Goal: Task Accomplishment & Management: Use online tool/utility

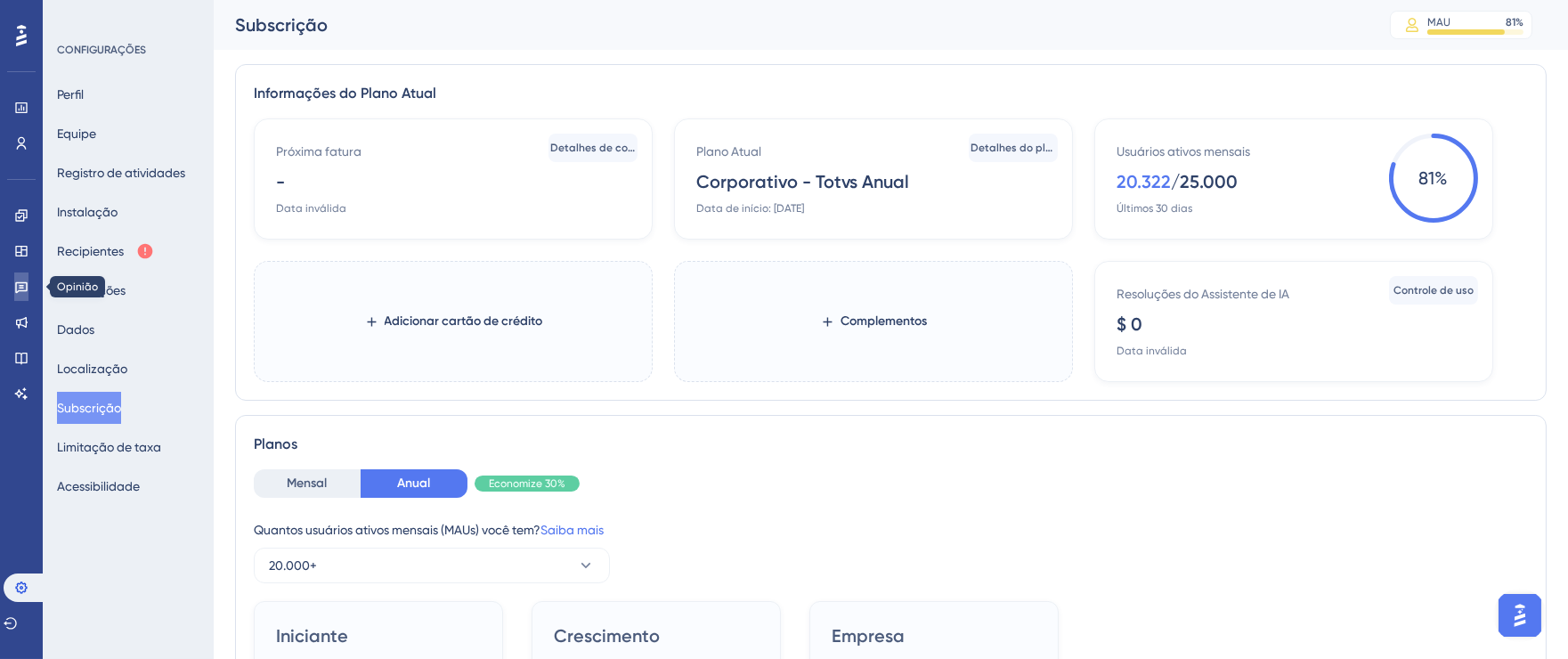
click at [14, 291] on icon at bounding box center [21, 286] width 14 height 14
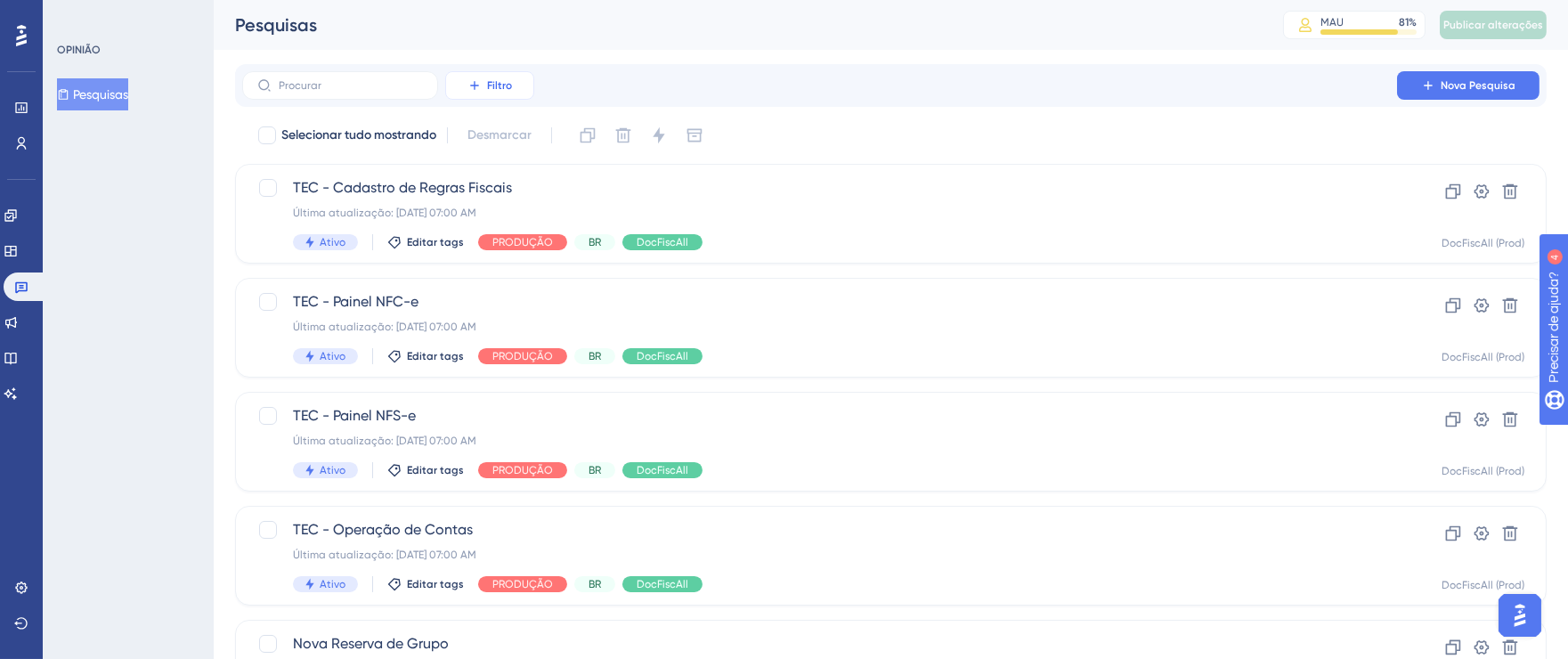
click at [503, 87] on font "Filtro" at bounding box center [499, 85] width 25 height 12
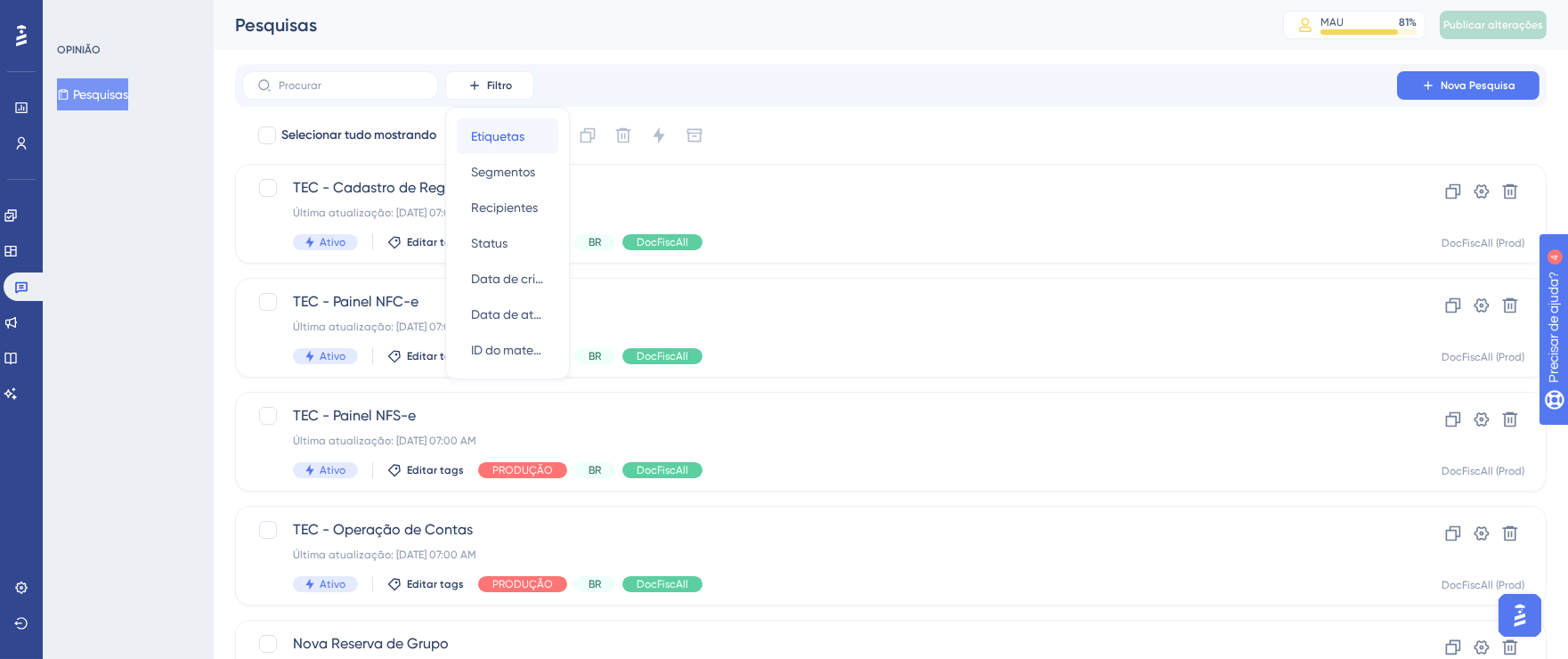
click at [497, 129] on font "Etiquetas" at bounding box center [497, 136] width 54 height 14
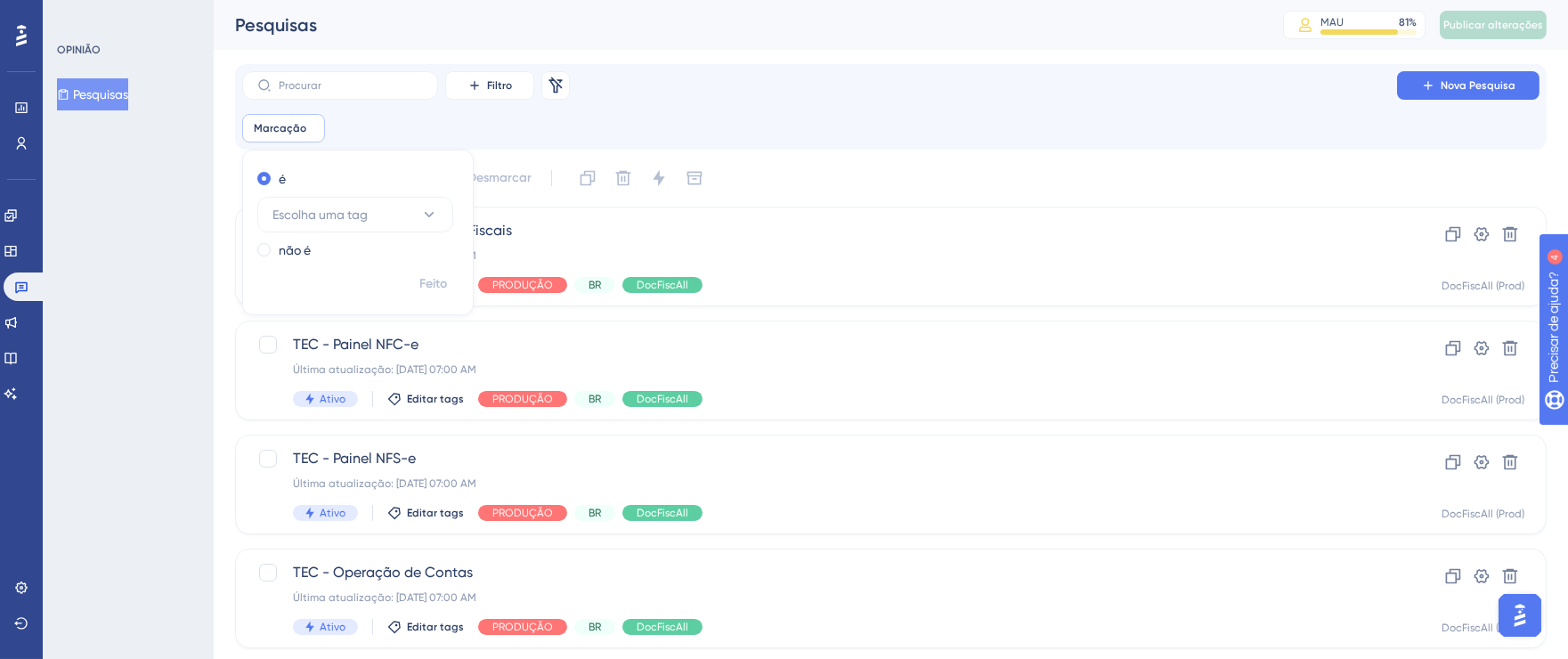
click at [415, 213] on div "✨ Guarde meu lugar!✨" at bounding box center [792, 294] width 1582 height 673
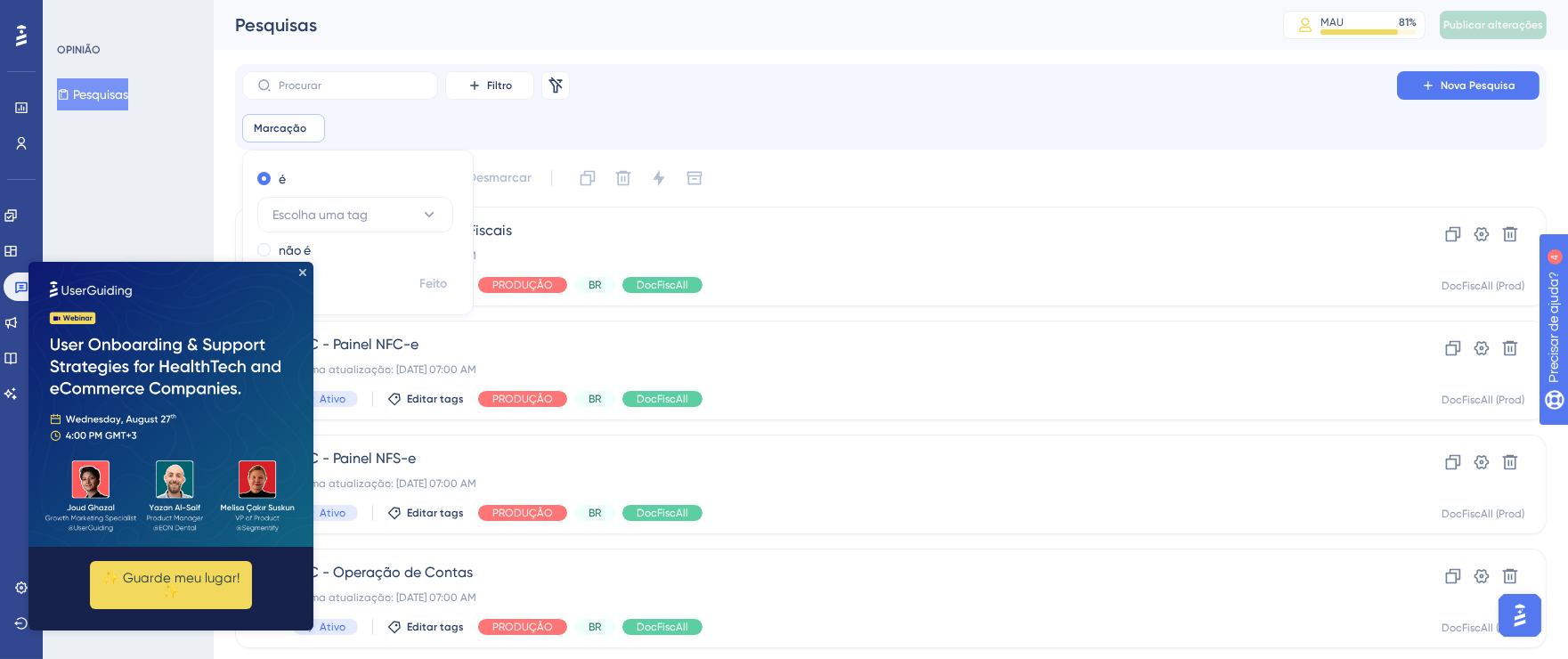
click at [309, 269] on img at bounding box center [171, 404] width 285 height 285
click at [308, 273] on img at bounding box center [171, 404] width 285 height 285
click at [304, 276] on icon "Fechar visualização" at bounding box center [303, 273] width 8 height 8
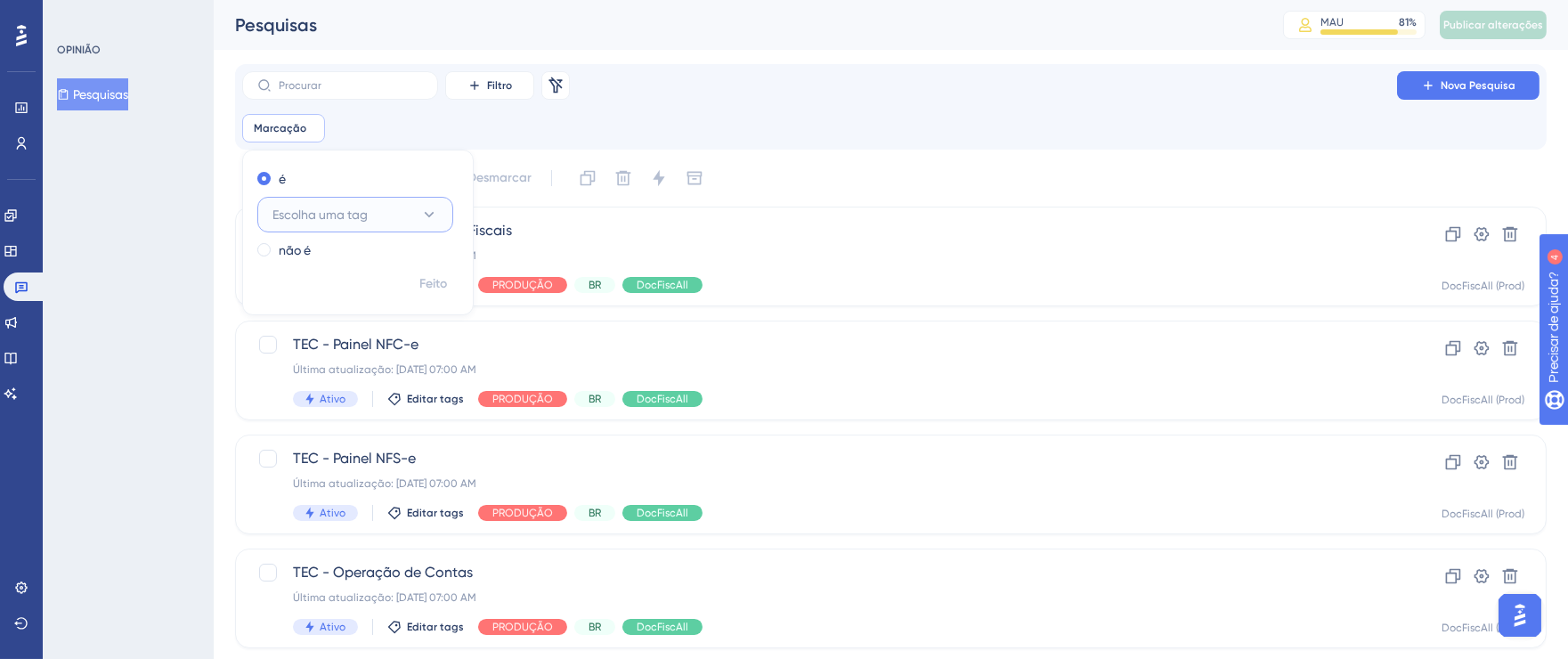
click at [386, 218] on button "Escolha uma tag" at bounding box center [356, 215] width 196 height 36
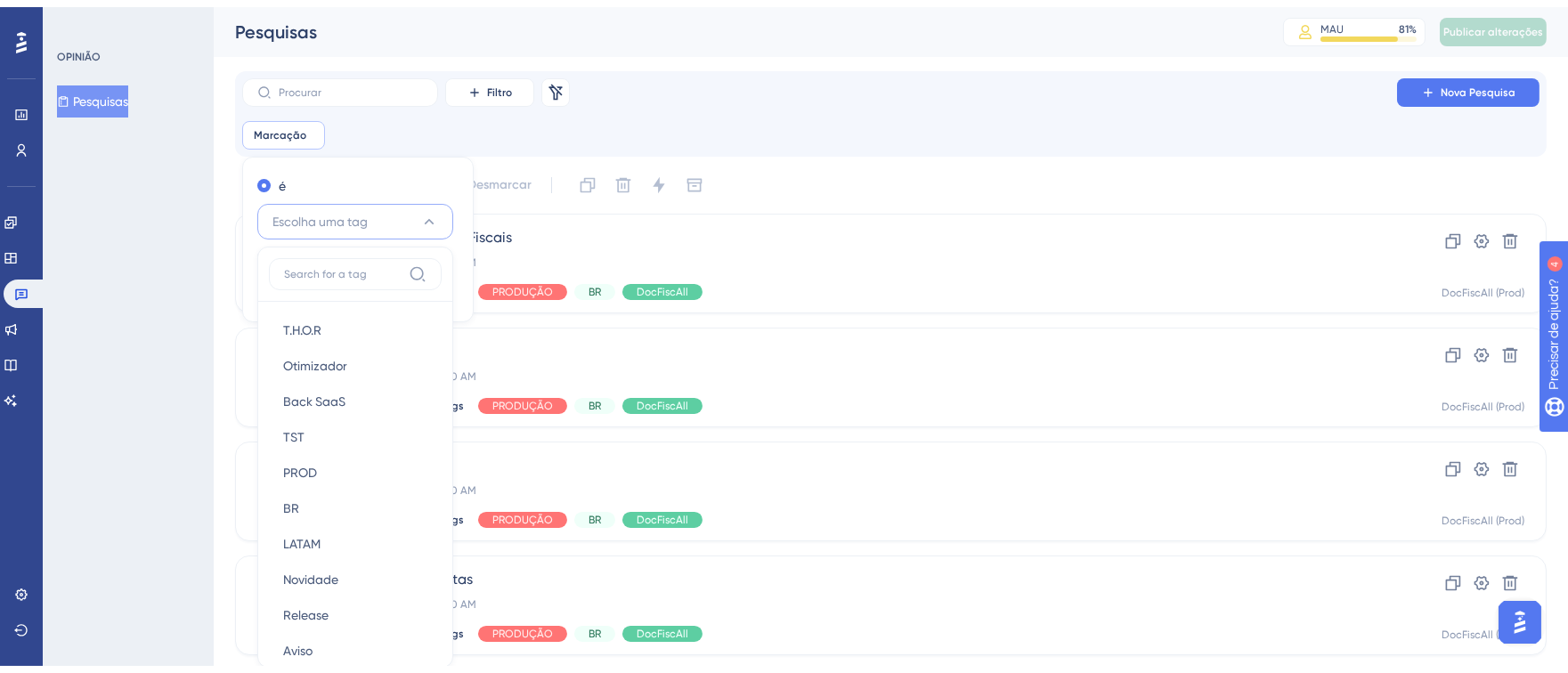
scroll to position [120, 0]
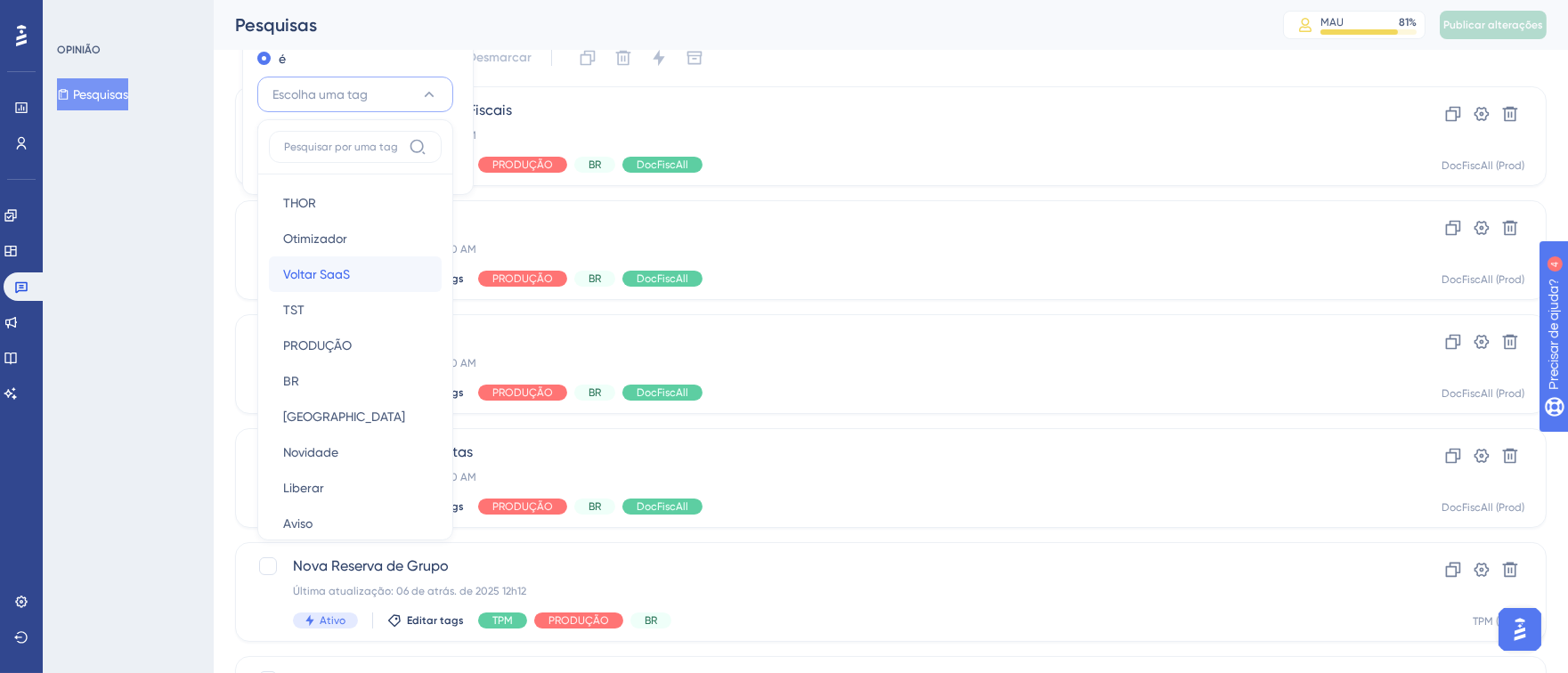
click at [338, 277] on font "Voltar SaaS" at bounding box center [316, 274] width 67 height 14
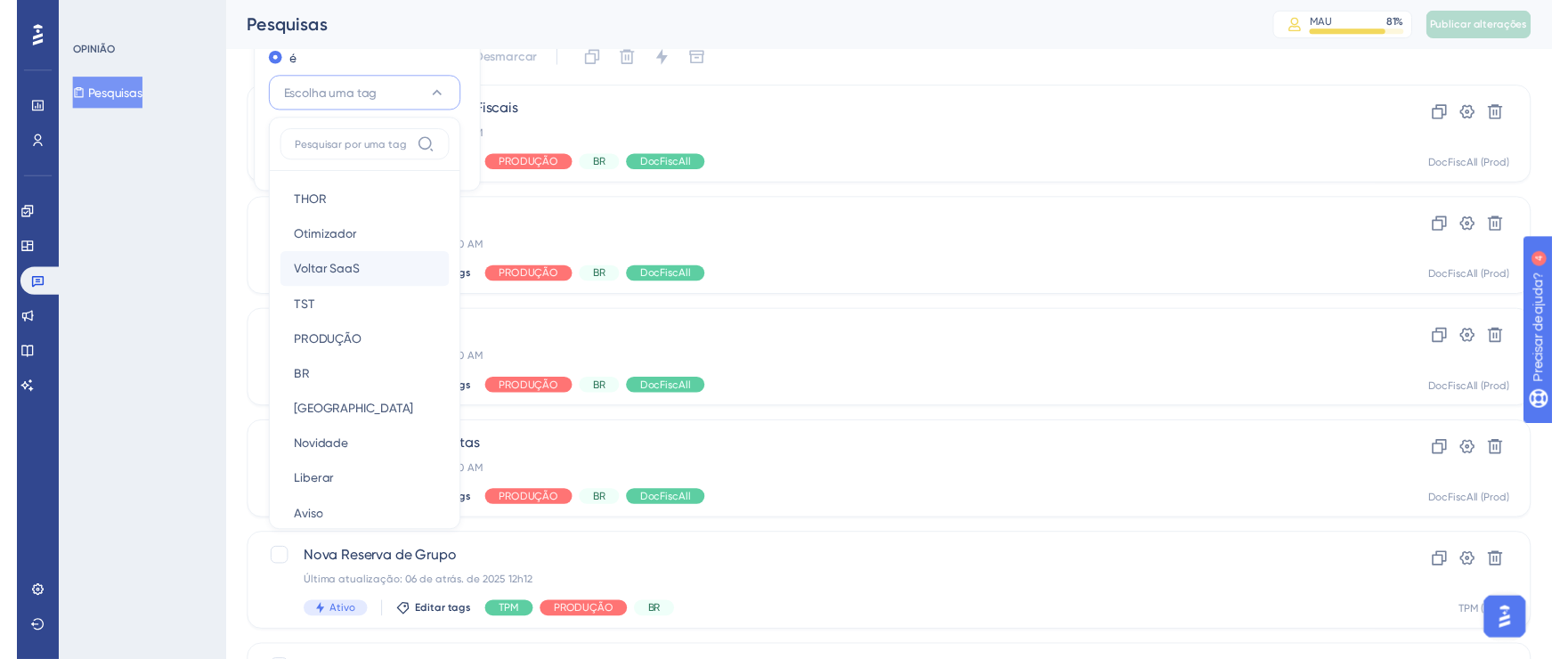
scroll to position [31, 0]
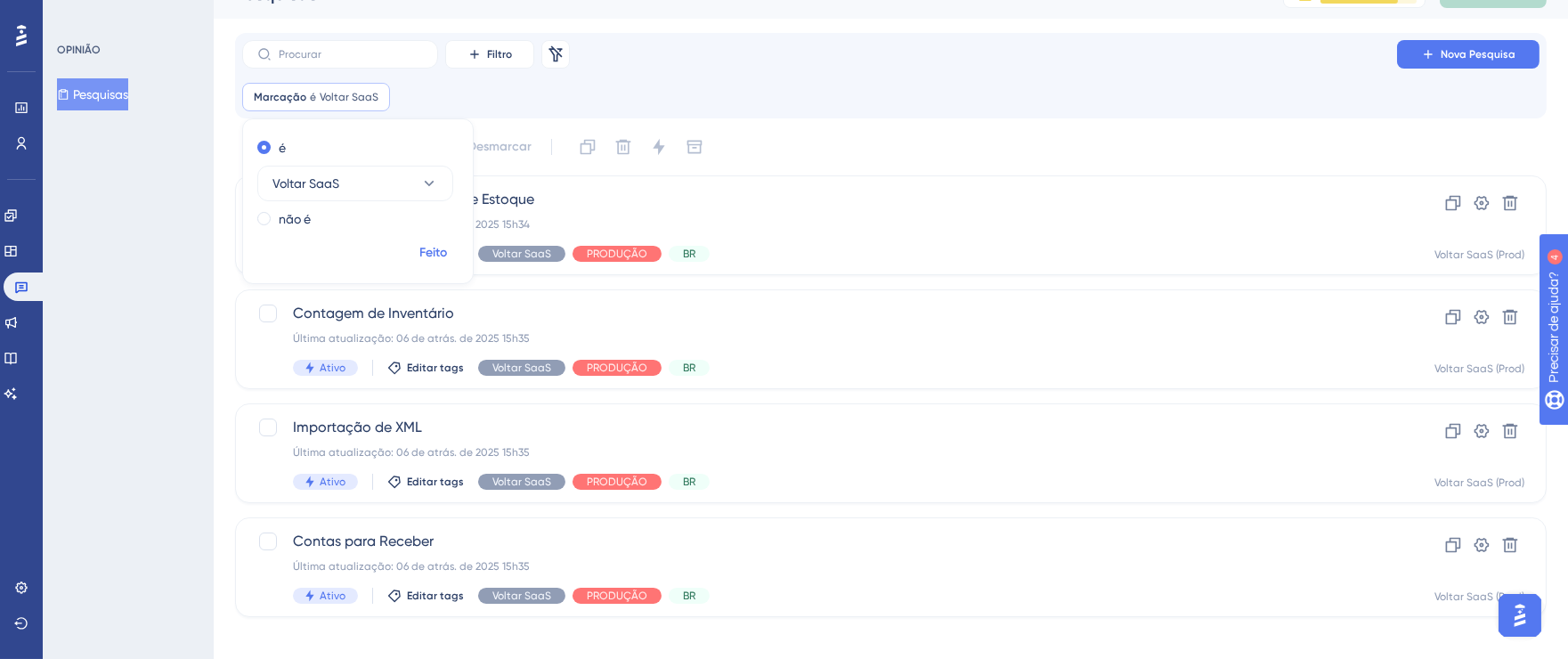
click at [434, 251] on font "Feito" at bounding box center [433, 252] width 27 height 15
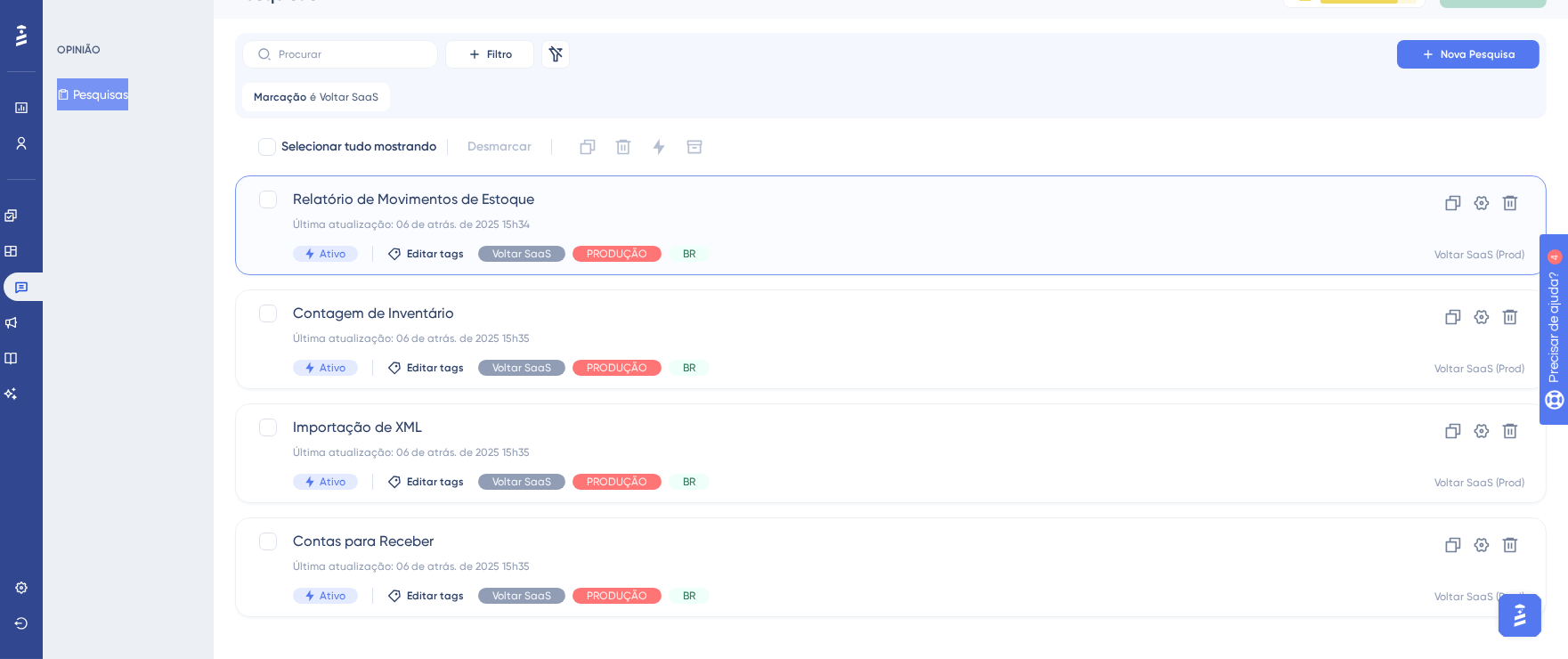
click at [1145, 217] on div "Última atualização: 06 de atrás. de 2025 15h34" at bounding box center [819, 224] width 1053 height 14
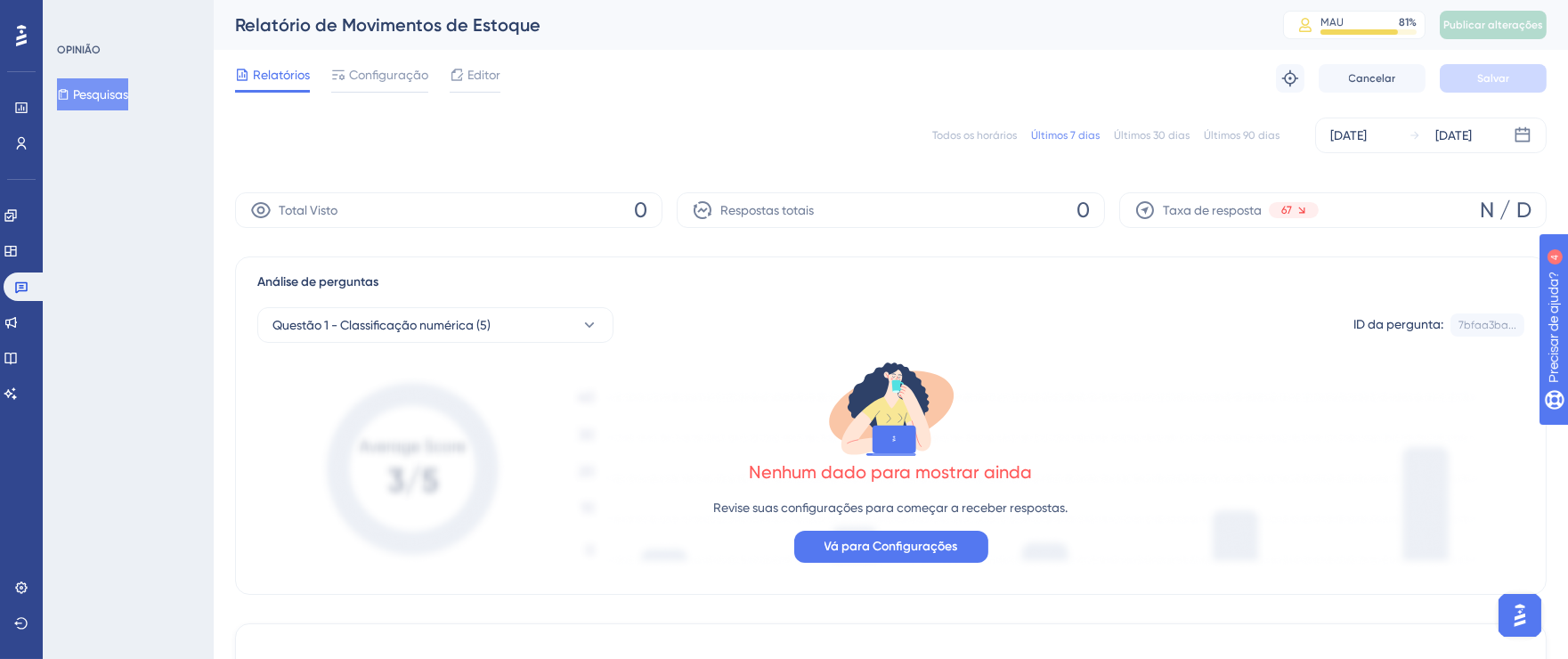
click at [997, 134] on font "Todos os horários" at bounding box center [975, 135] width 85 height 12
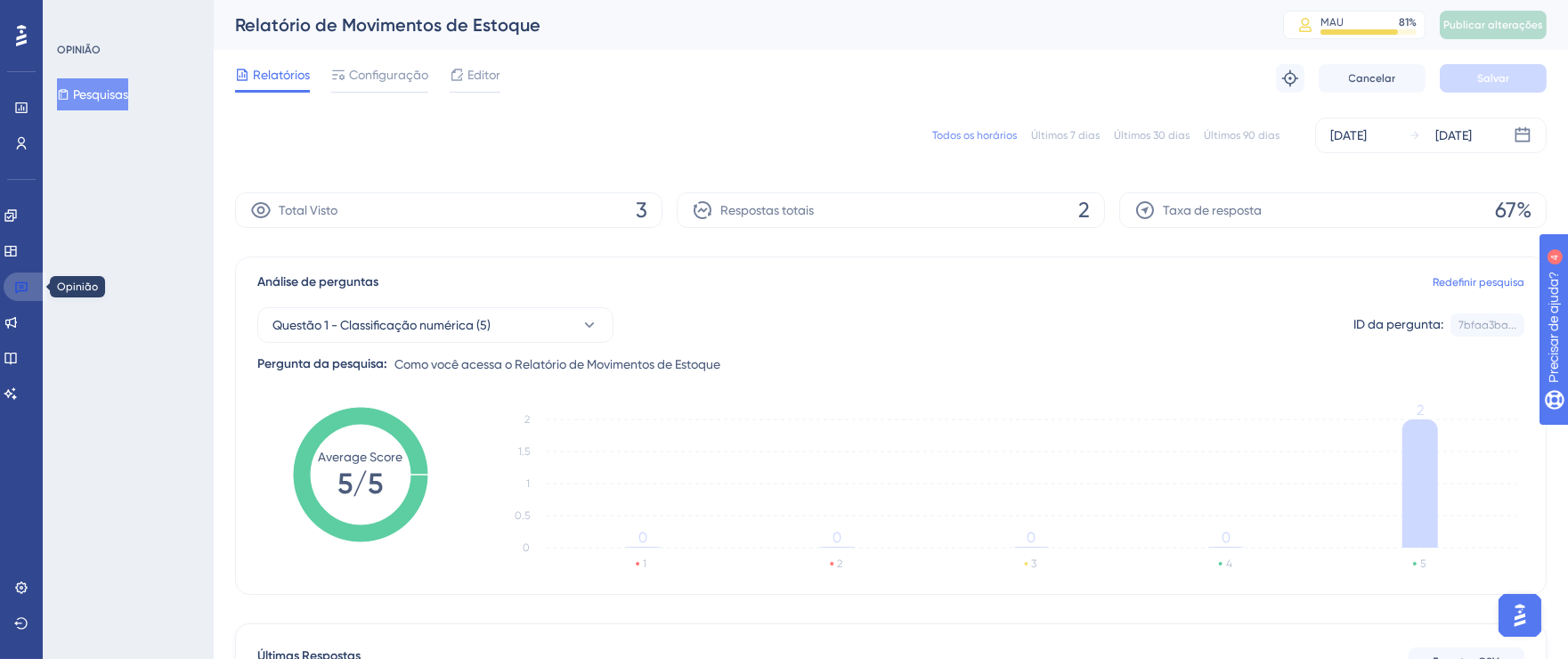
click at [22, 283] on icon at bounding box center [21, 286] width 14 height 14
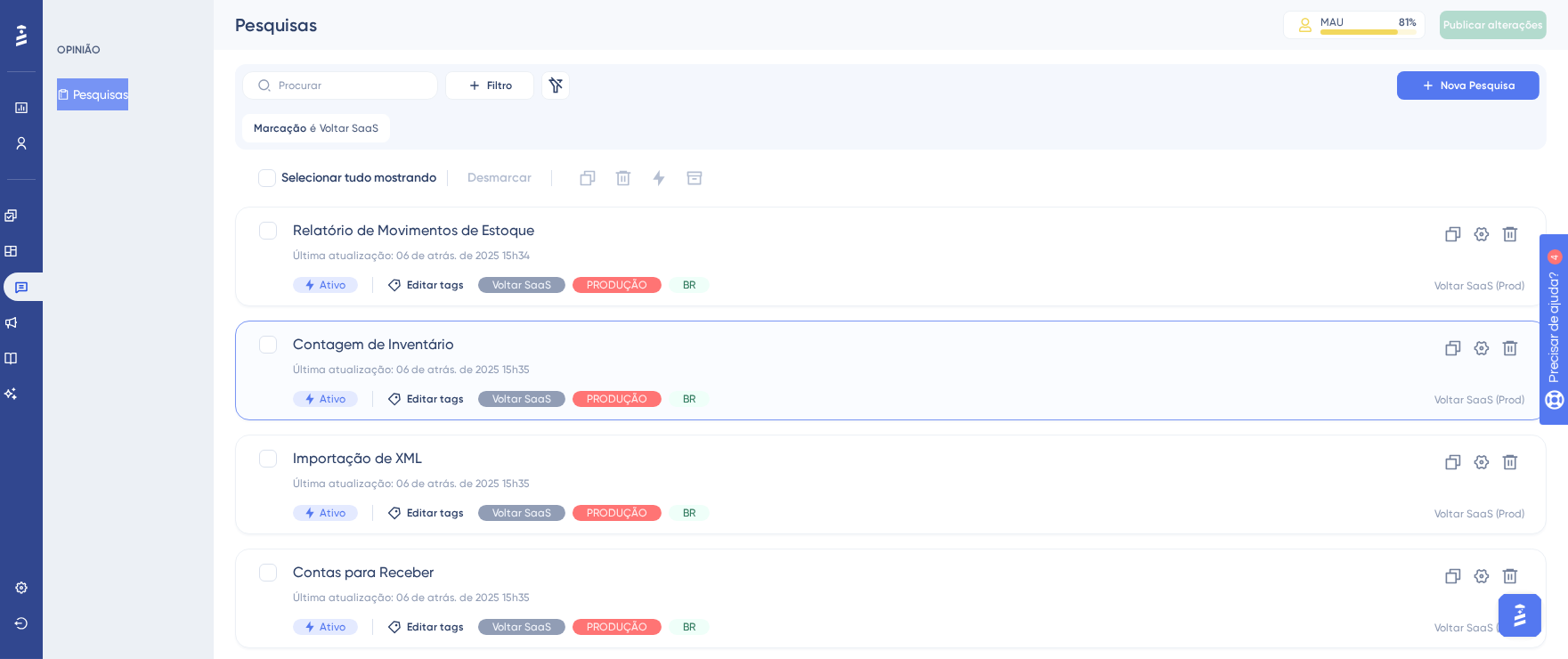
click at [705, 371] on div "Última atualização: 06 de atrás. de 2025 15h35" at bounding box center [819, 369] width 1053 height 14
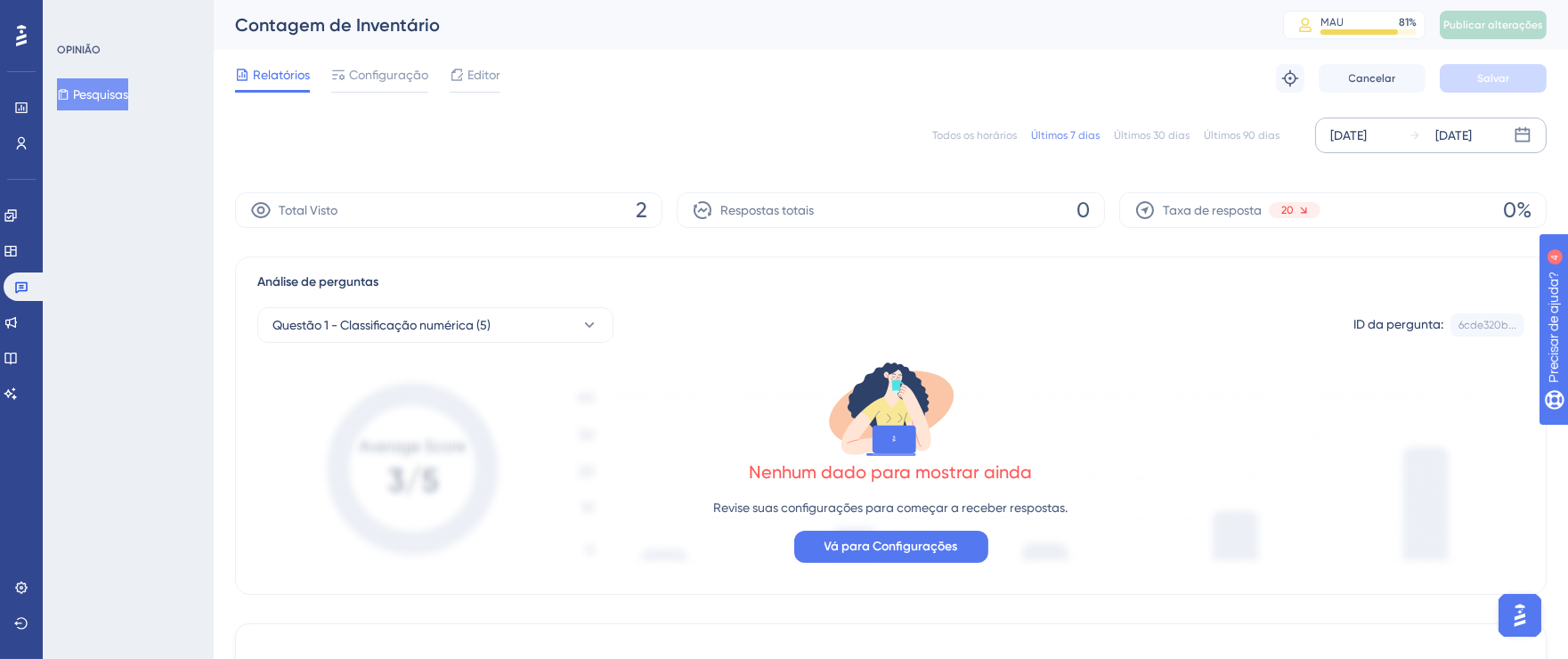
click at [1352, 143] on font "12 de agosto de 2025" at bounding box center [1348, 135] width 37 height 14
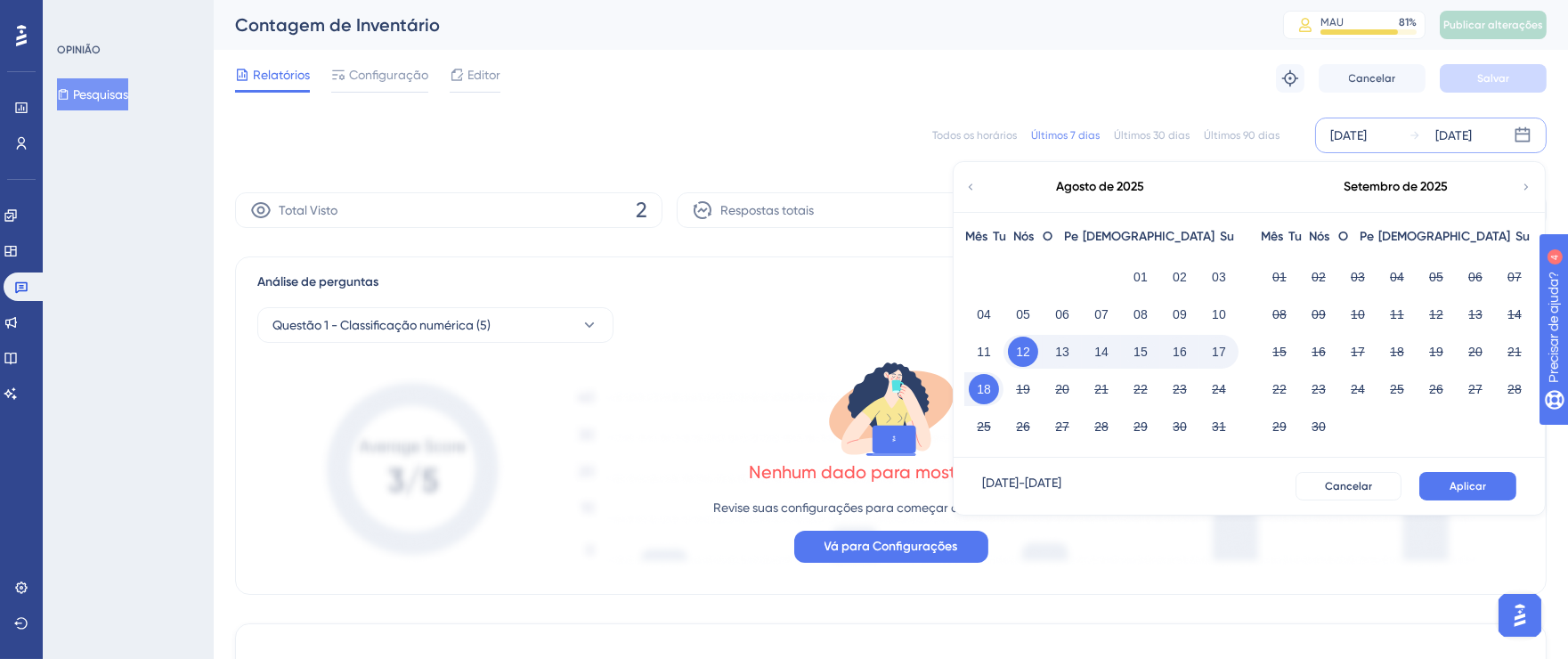
click at [1006, 129] on font "Todos os horários" at bounding box center [975, 135] width 85 height 12
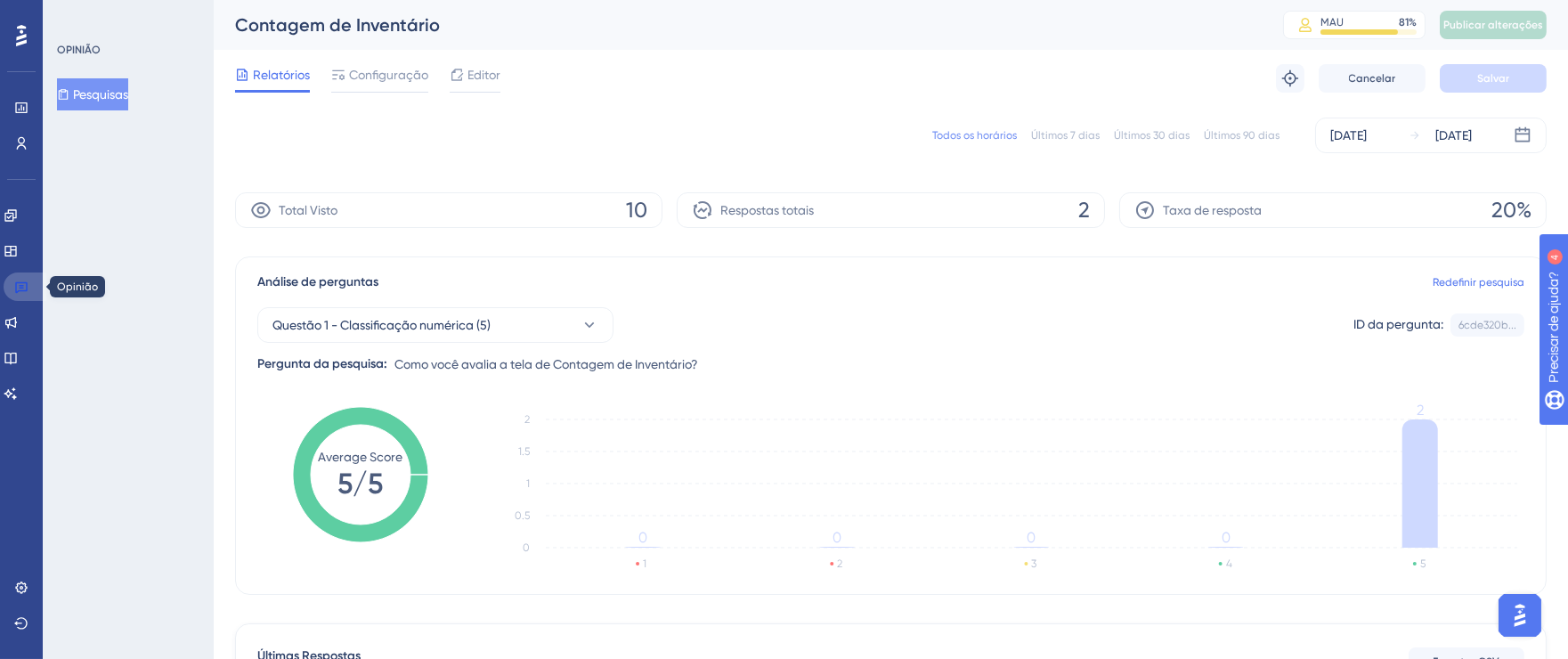
click at [23, 283] on icon at bounding box center [21, 286] width 14 height 14
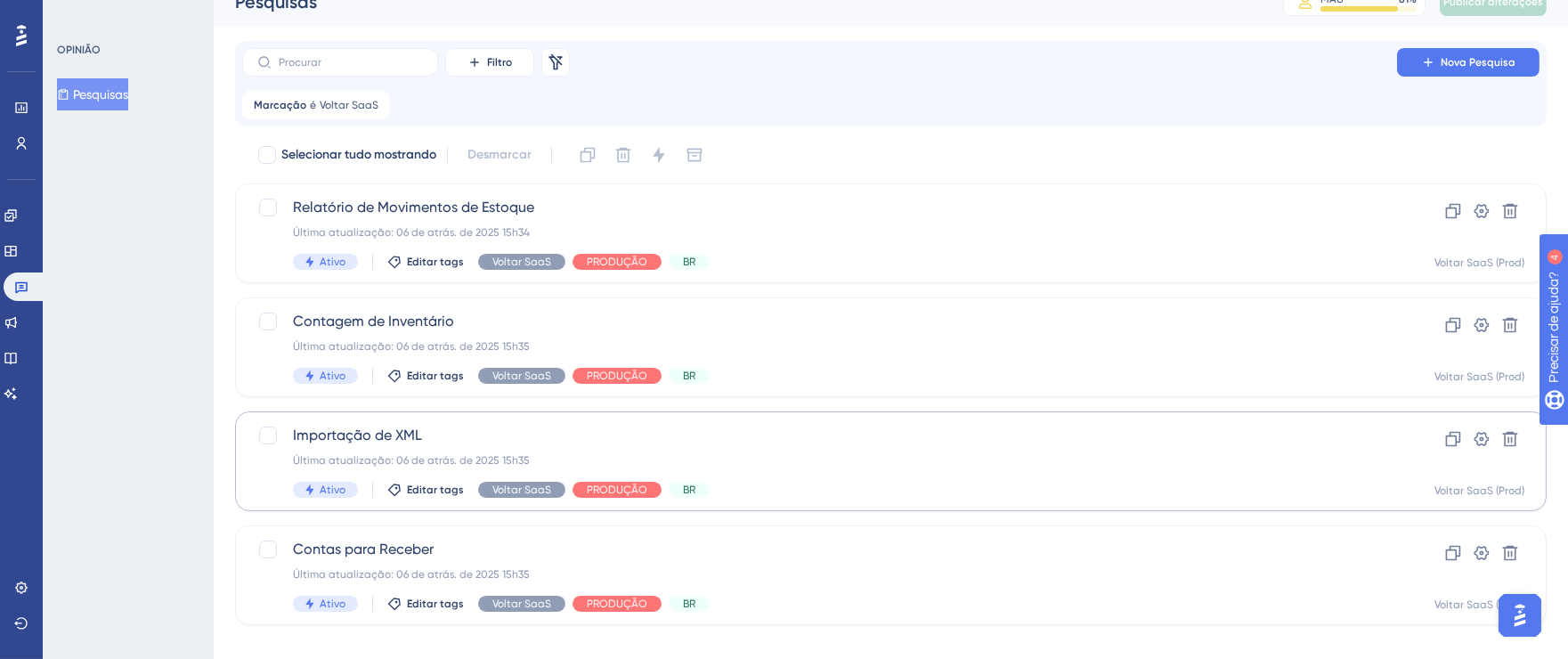
scroll to position [46, 0]
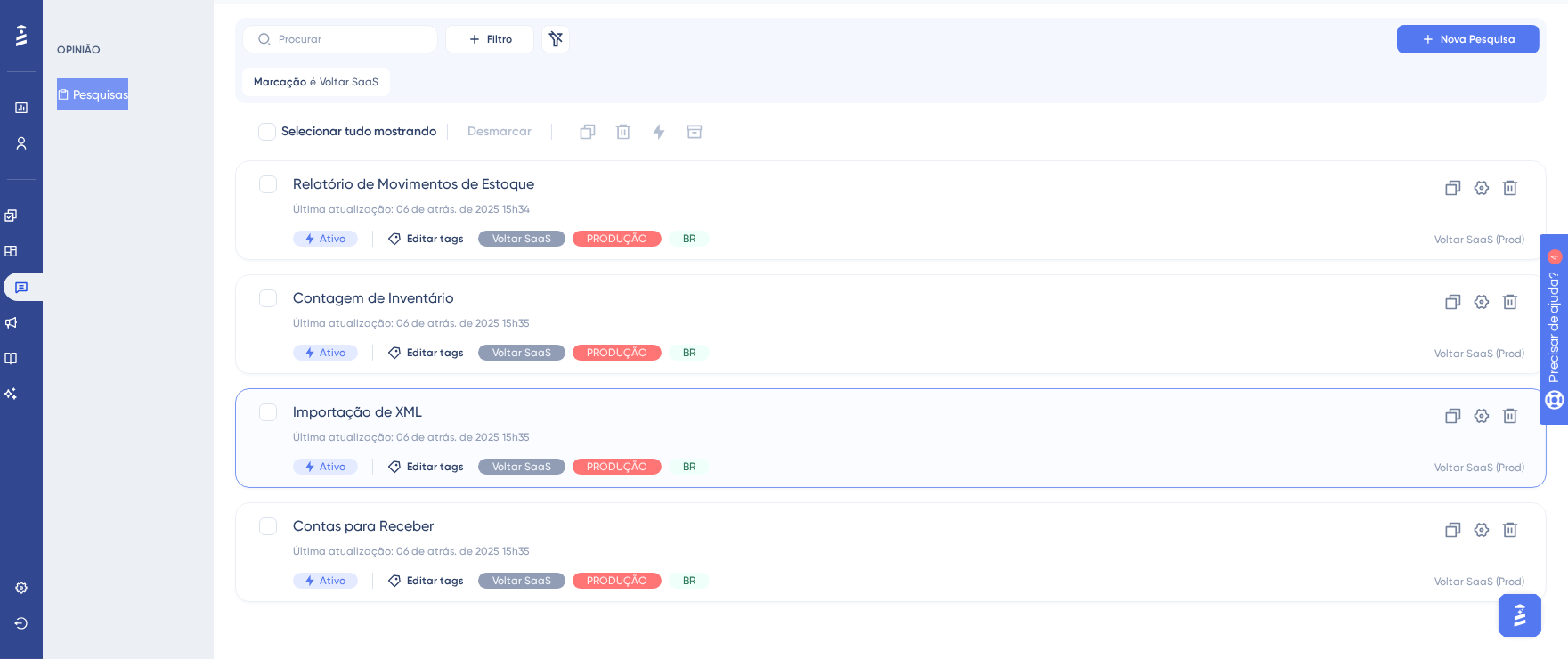
click at [928, 414] on span "Importação de XML" at bounding box center [819, 413] width 1053 height 22
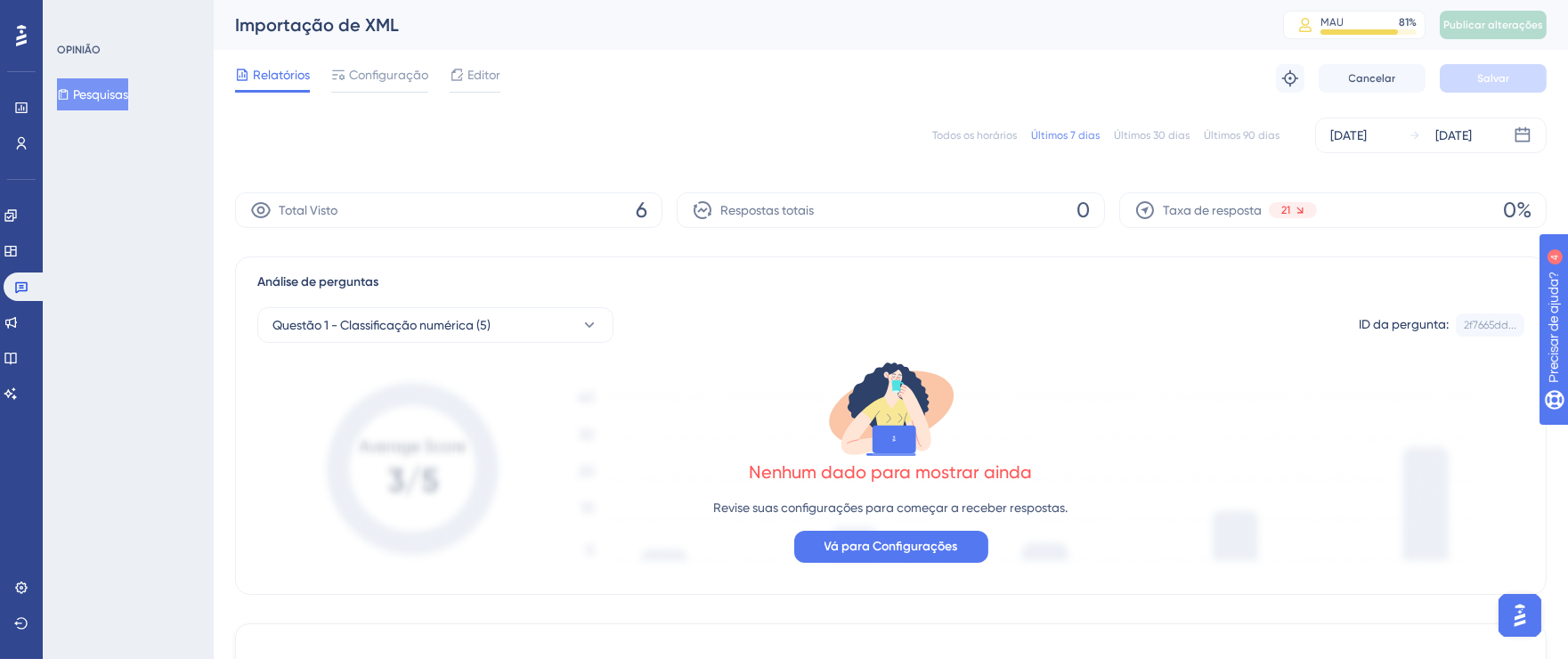
click at [995, 138] on font "Todos os horários" at bounding box center [975, 135] width 85 height 12
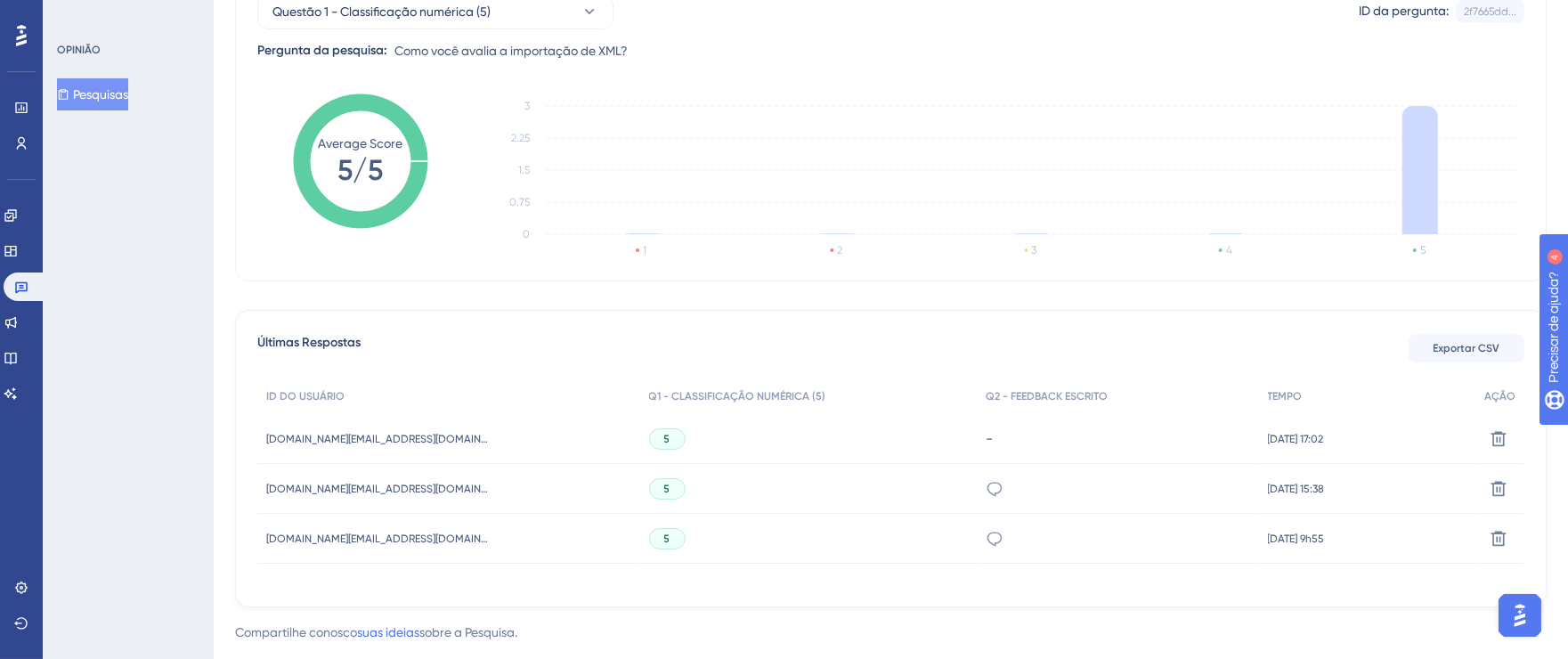
scroll to position [347, 0]
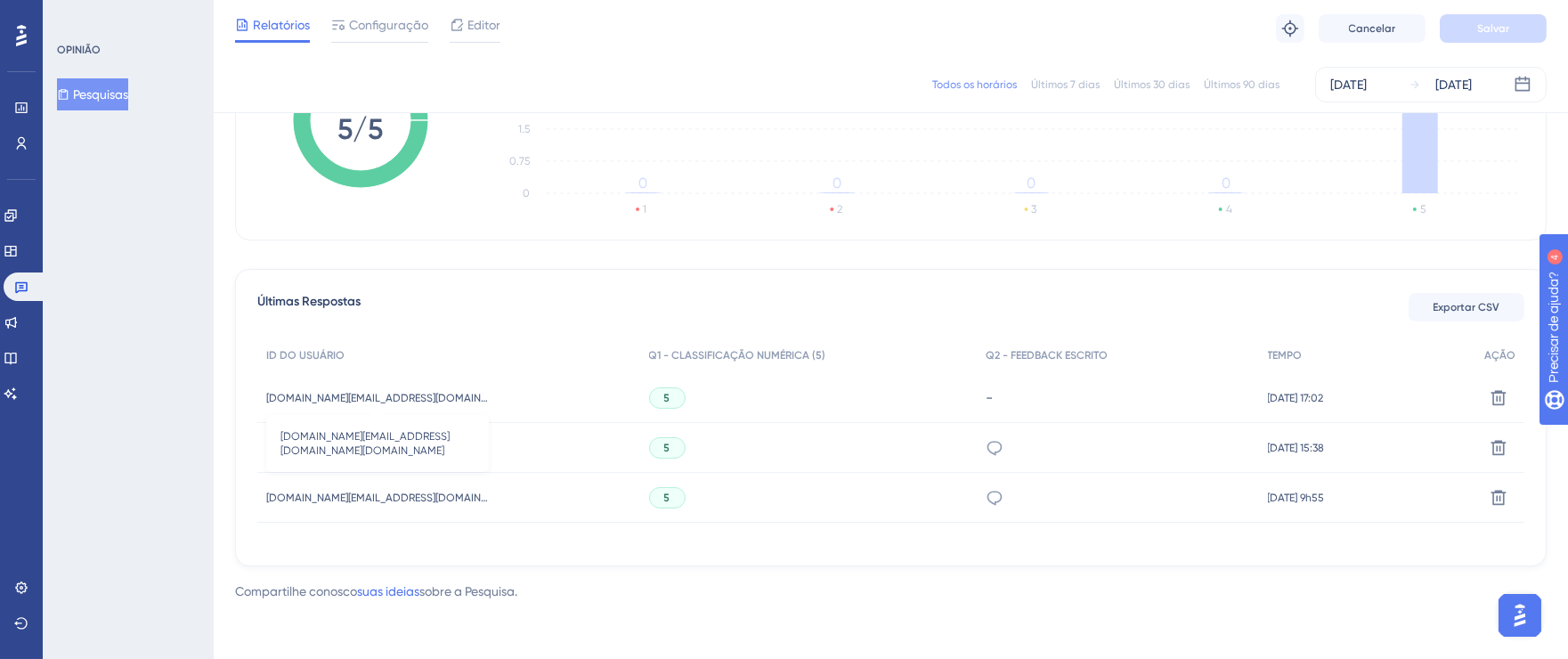
click at [463, 392] on font "30706312000186.fly01.com.br_bianca.deotti@hotelsandri.com.br" at bounding box center [432, 397] width 333 height 12
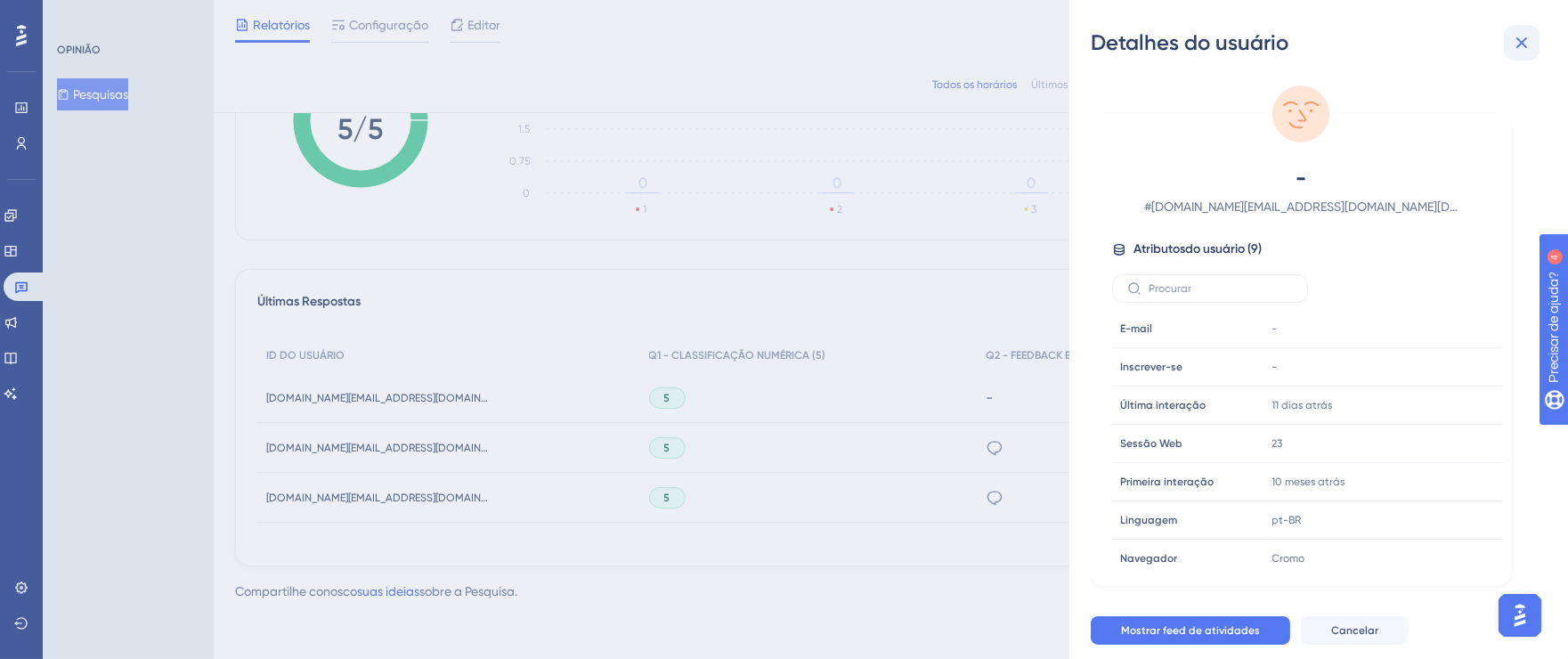
click at [1521, 51] on icon at bounding box center [1521, 42] width 22 height 22
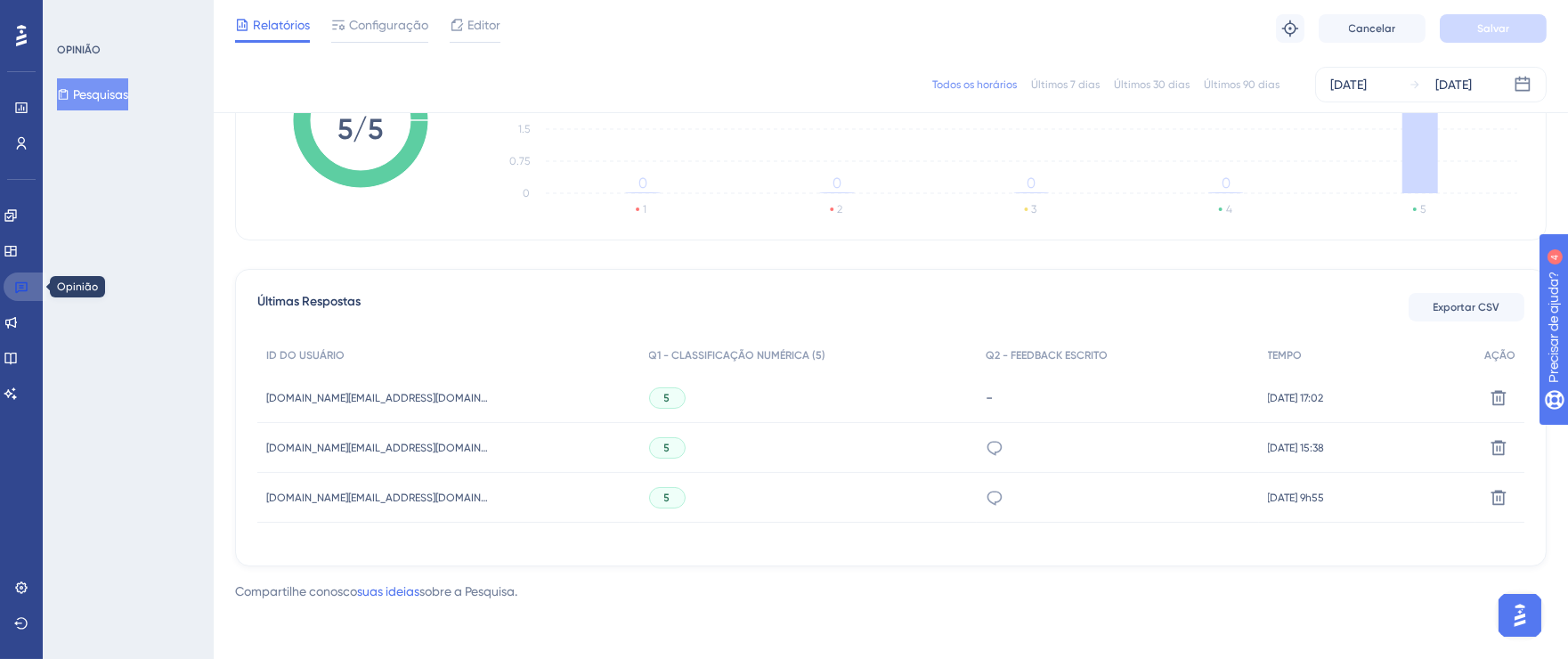
click at [29, 281] on link at bounding box center [25, 287] width 42 height 28
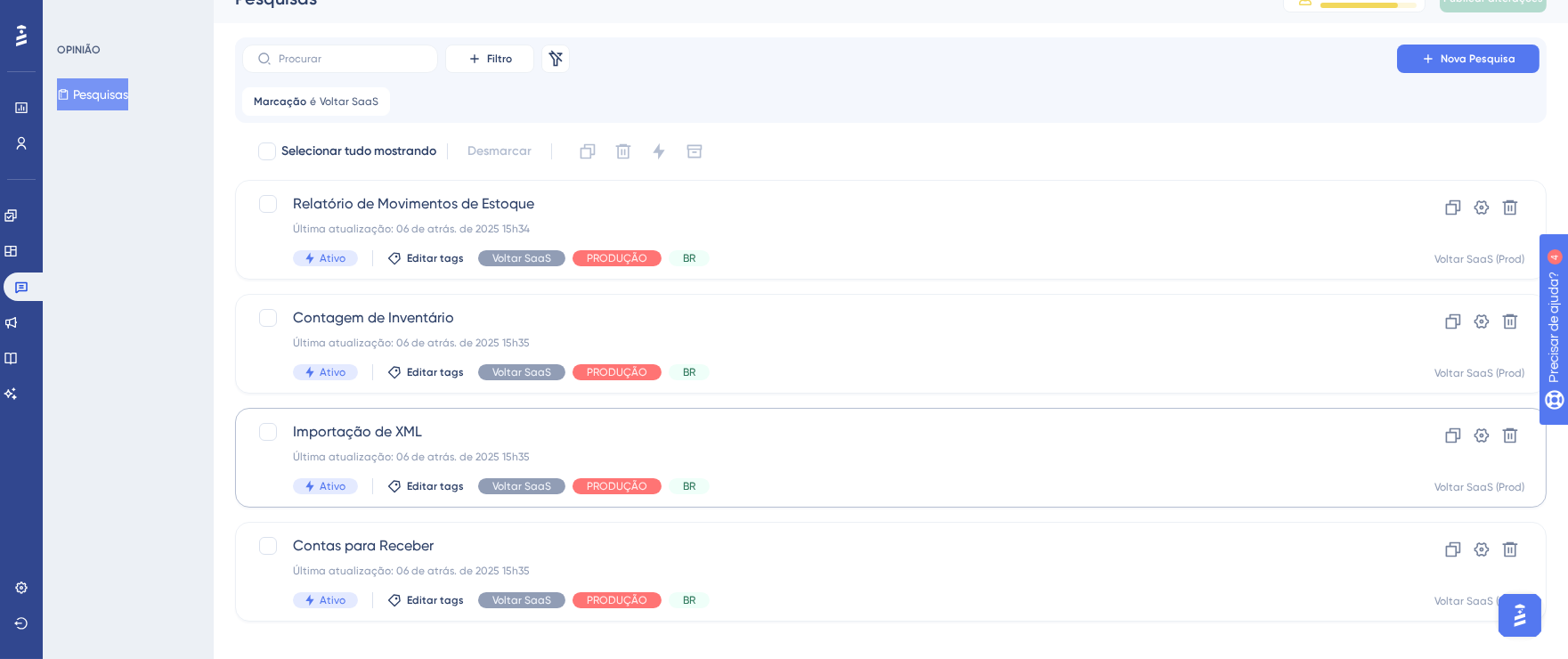
scroll to position [46, 0]
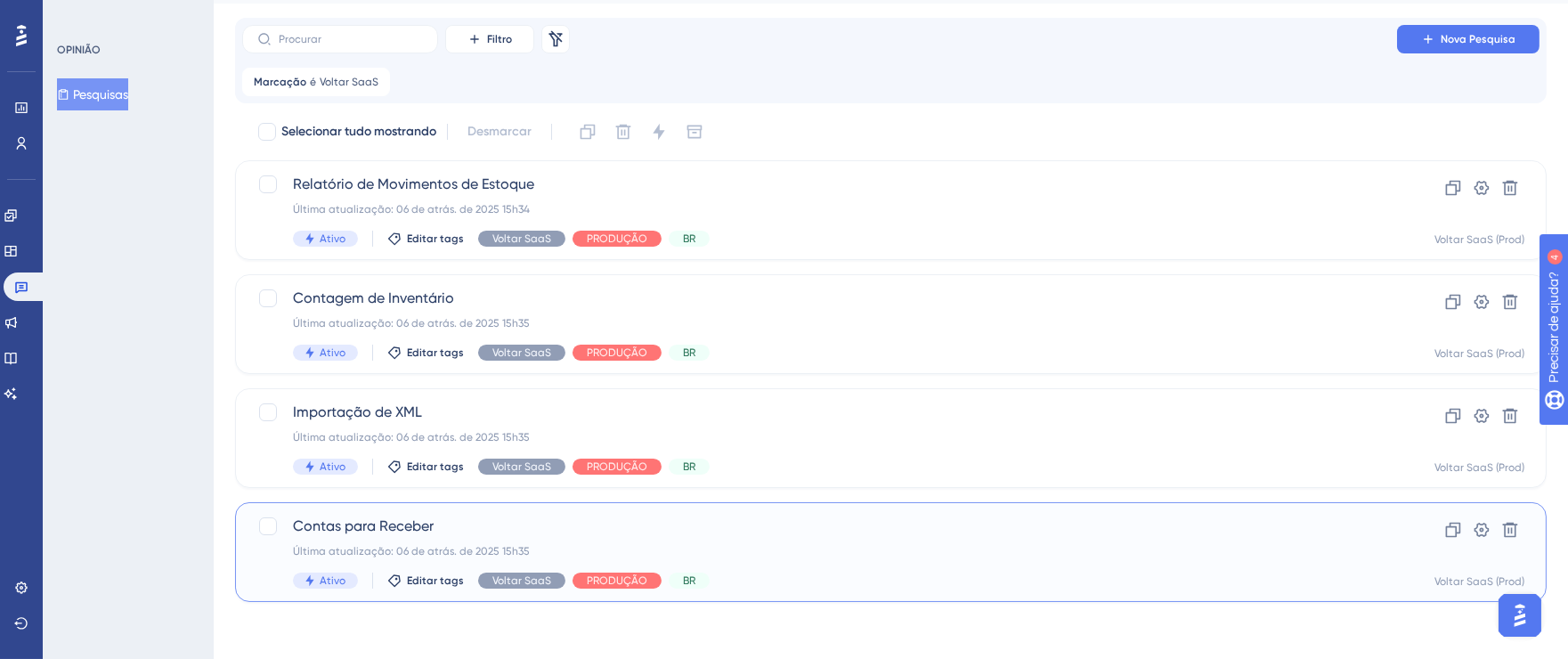
click at [784, 527] on span "Contas para Receber" at bounding box center [819, 526] width 1053 height 22
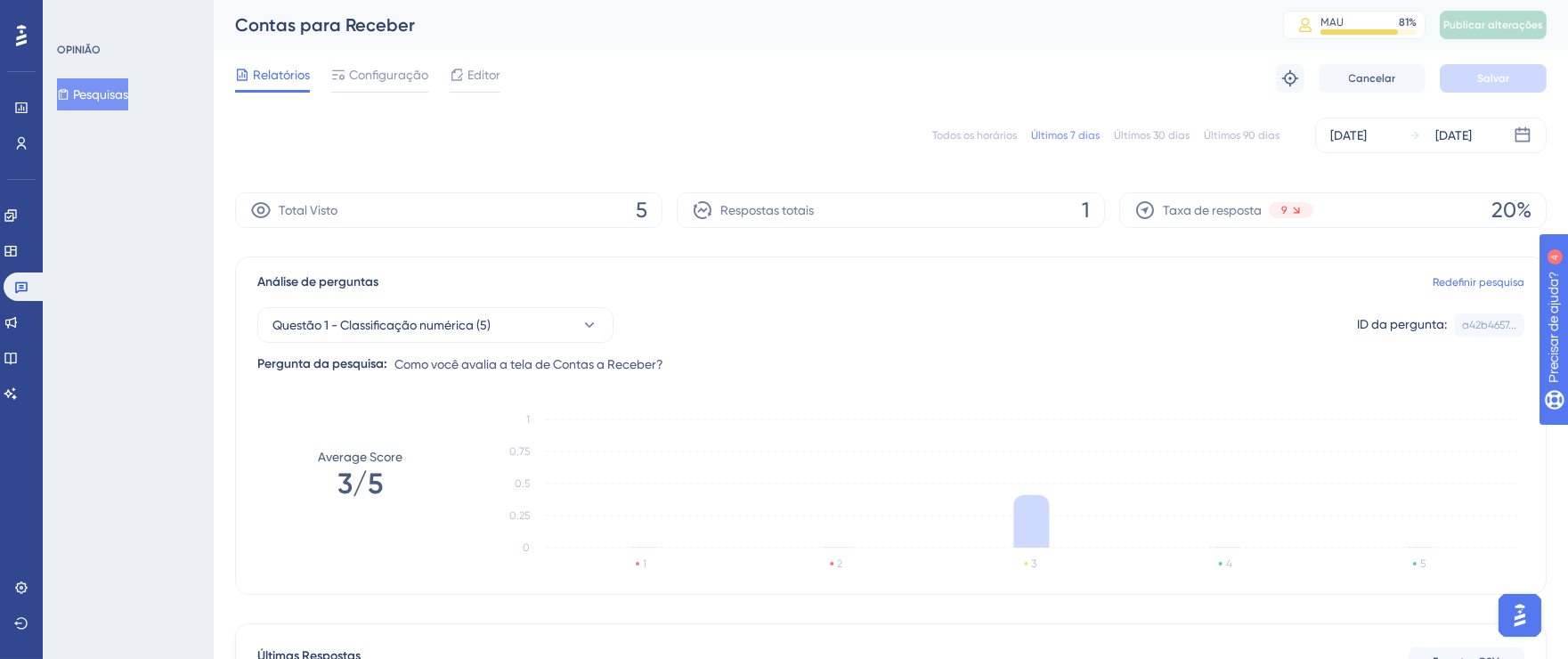
click at [972, 134] on font "Todos os horários" at bounding box center [975, 135] width 85 height 12
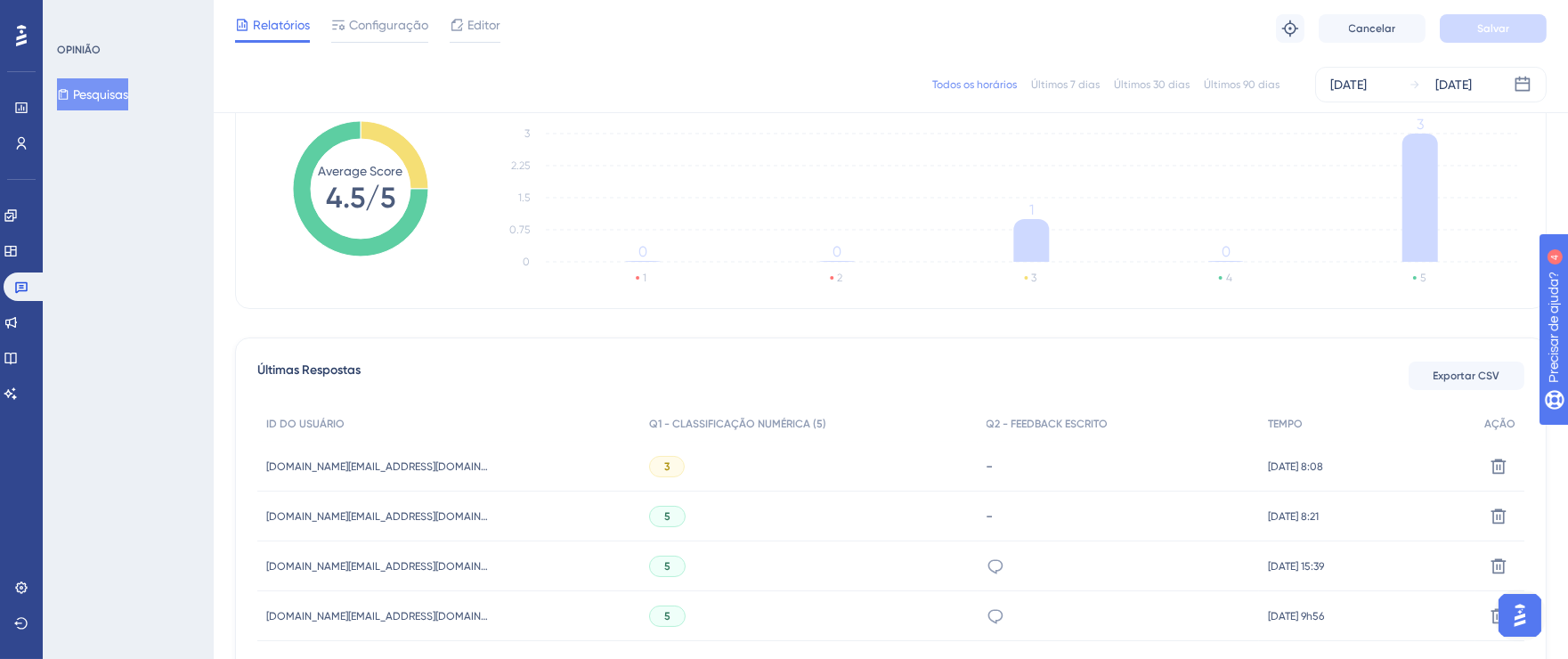
scroll to position [390, 0]
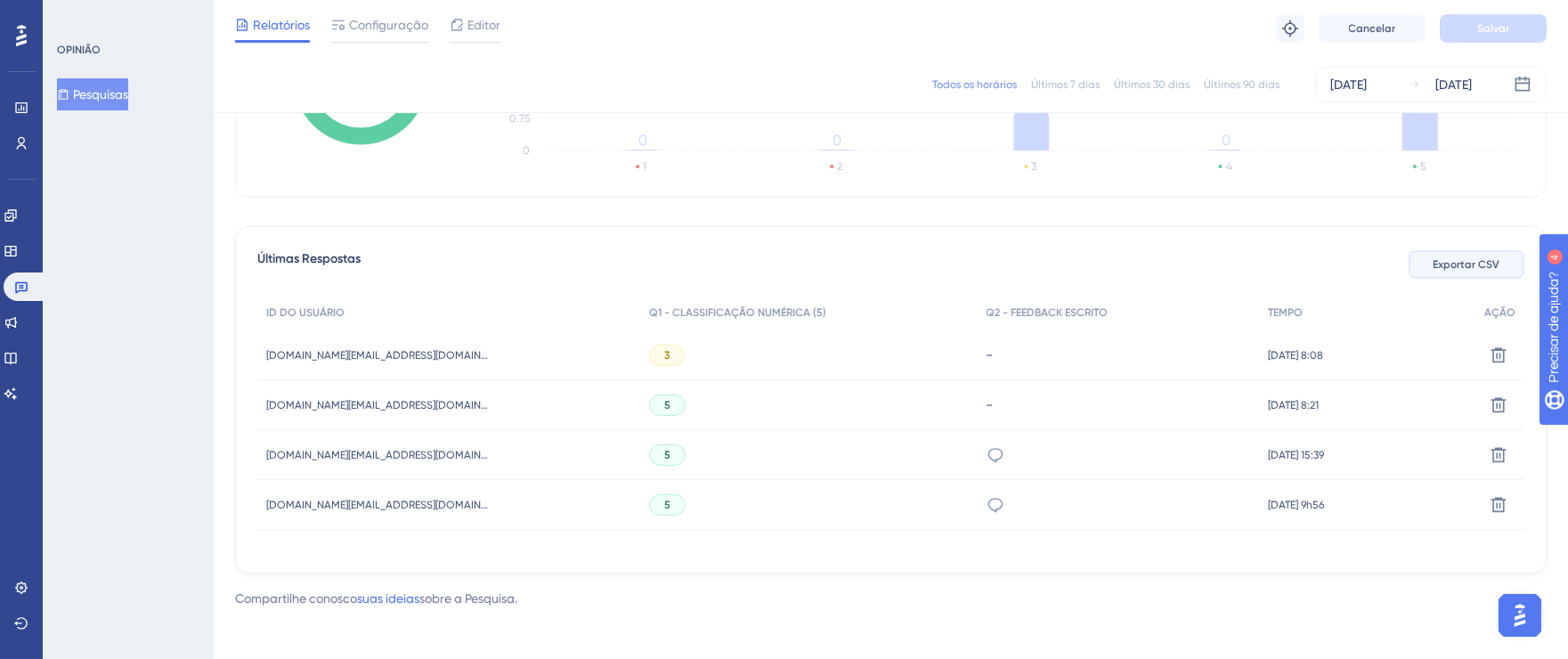
click at [1499, 263] on button "Exportar CSV" at bounding box center [1466, 264] width 116 height 28
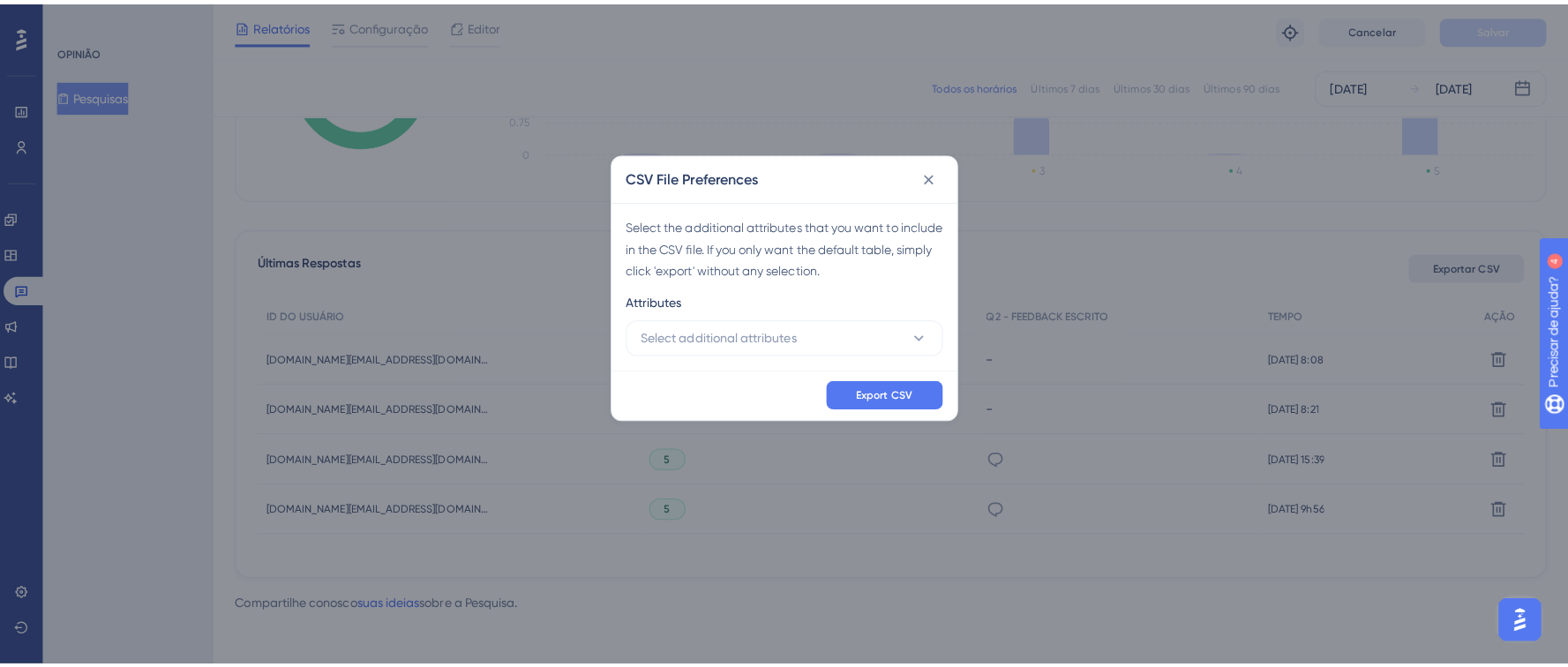
scroll to position [378, 0]
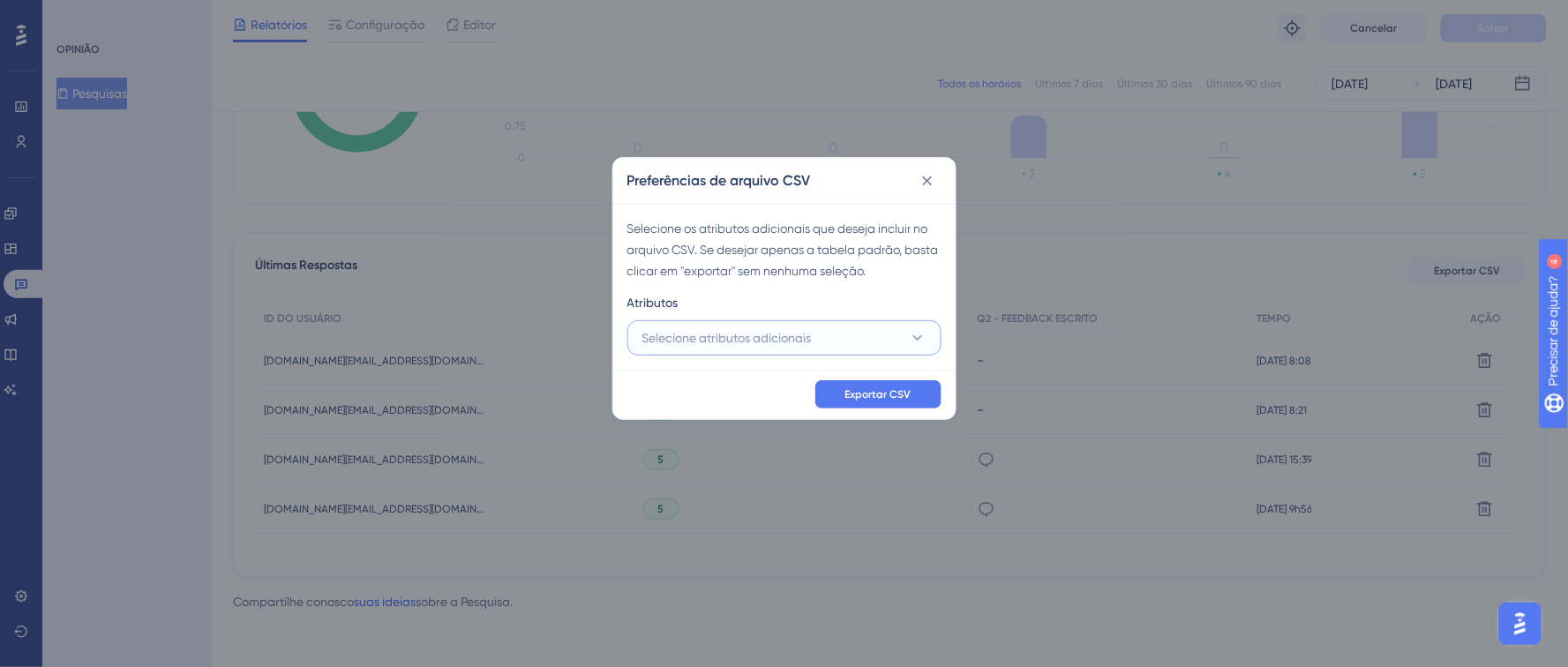
click at [779, 325] on button "Selecione atributos adicionais" at bounding box center [784, 339] width 314 height 36
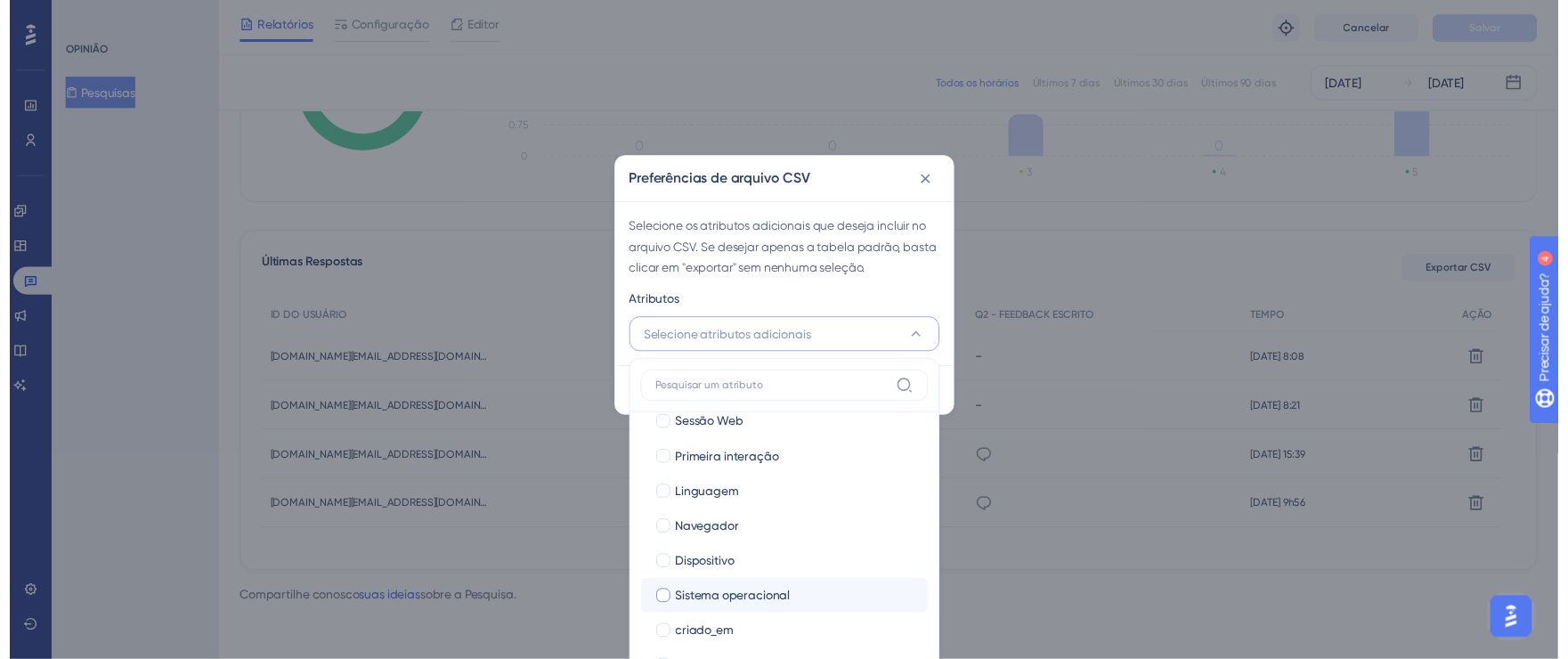
scroll to position [122, 0]
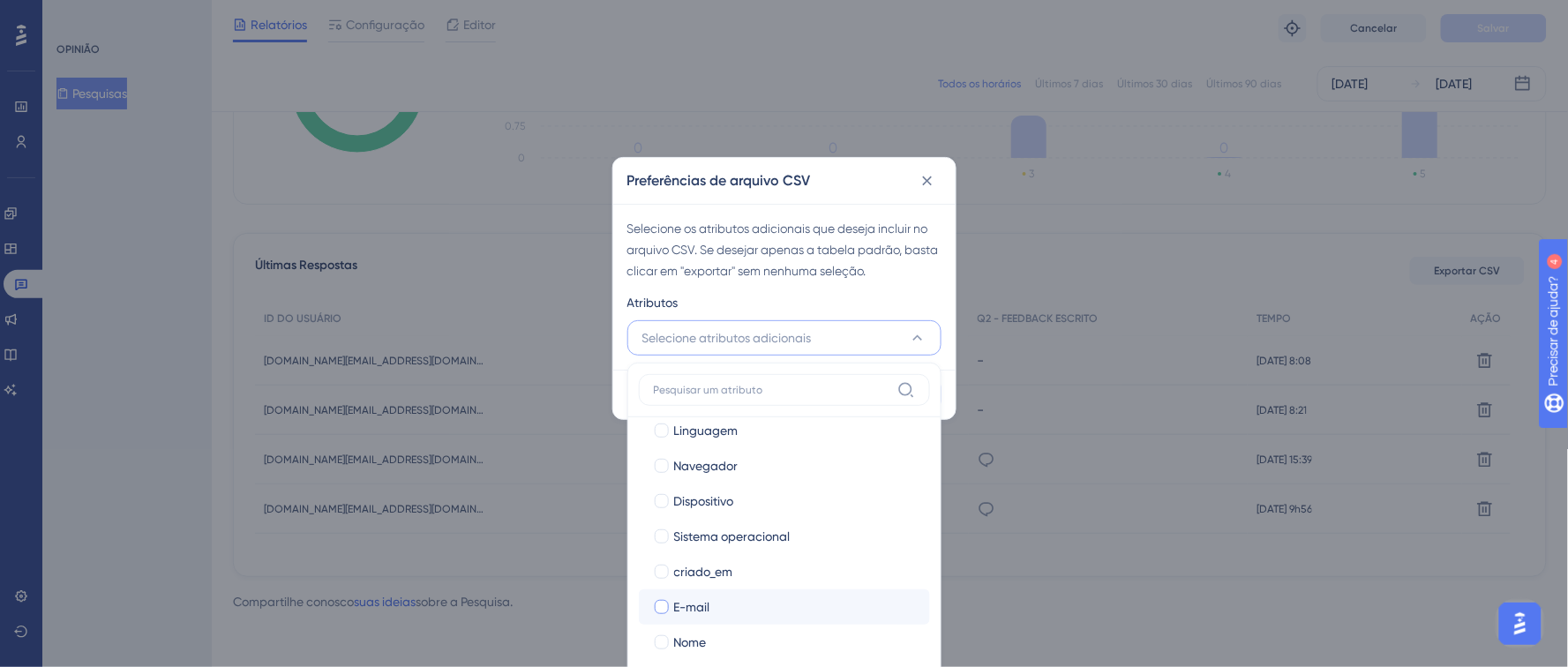
click at [662, 607] on div at bounding box center [661, 607] width 14 height 14
checkbox input "true"
click at [662, 641] on div at bounding box center [661, 642] width 14 height 14
checkbox input "true"
click at [917, 310] on div "Atributos" at bounding box center [784, 306] width 314 height 28
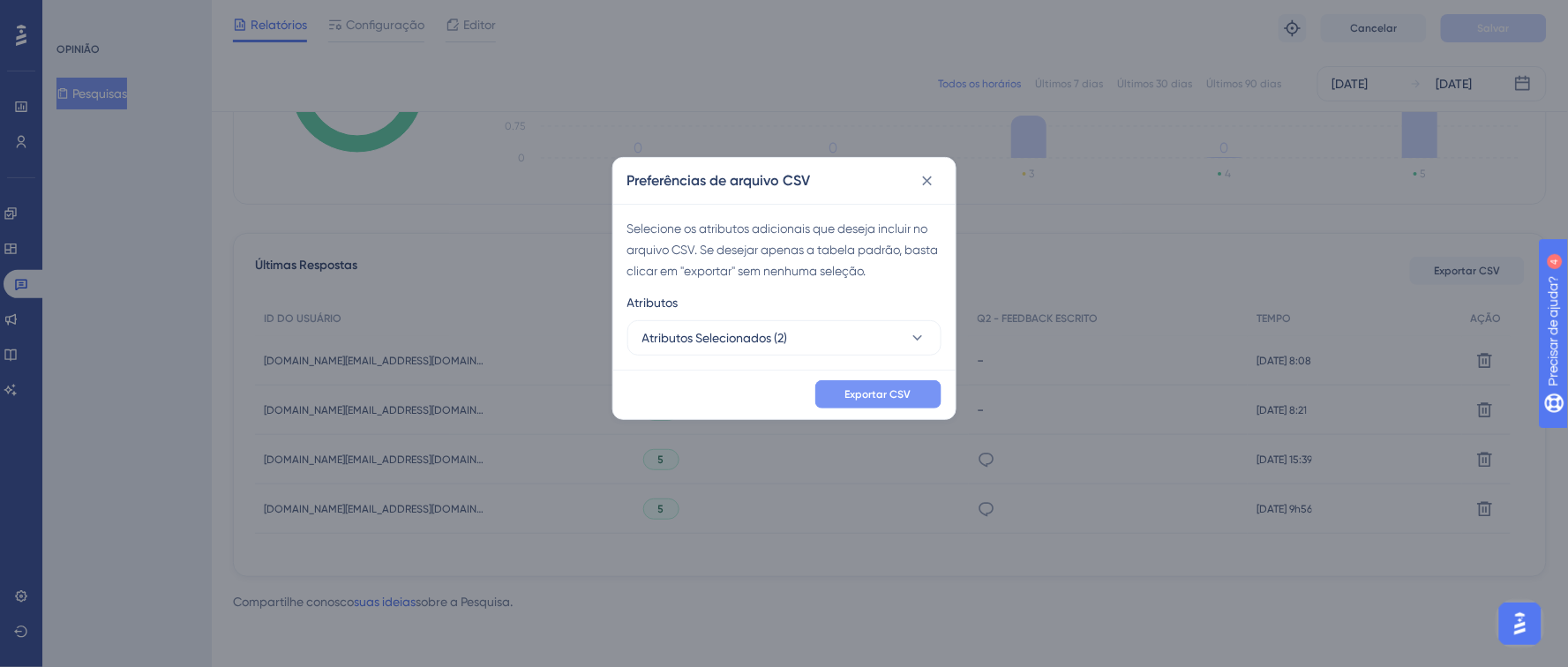
click at [918, 392] on button "Exportar CSV" at bounding box center [878, 395] width 126 height 28
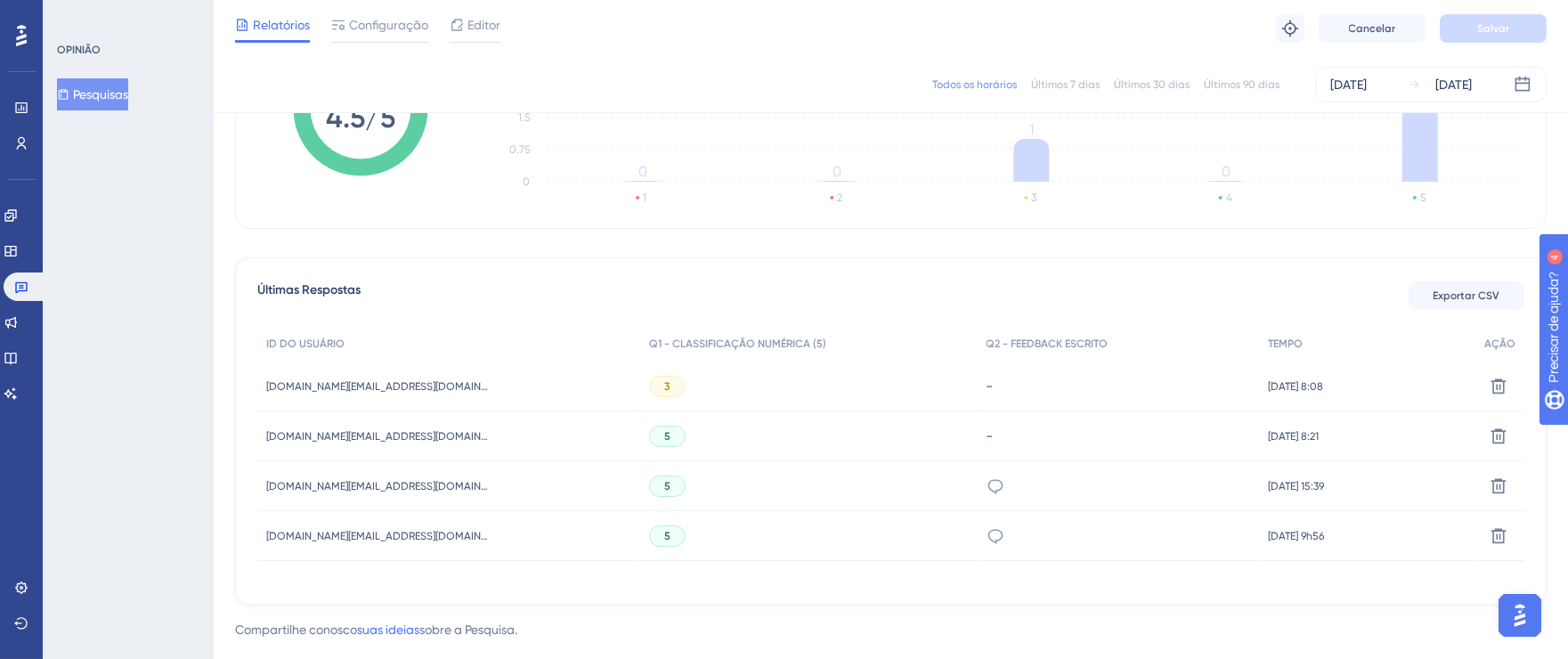
scroll to position [397, 0]
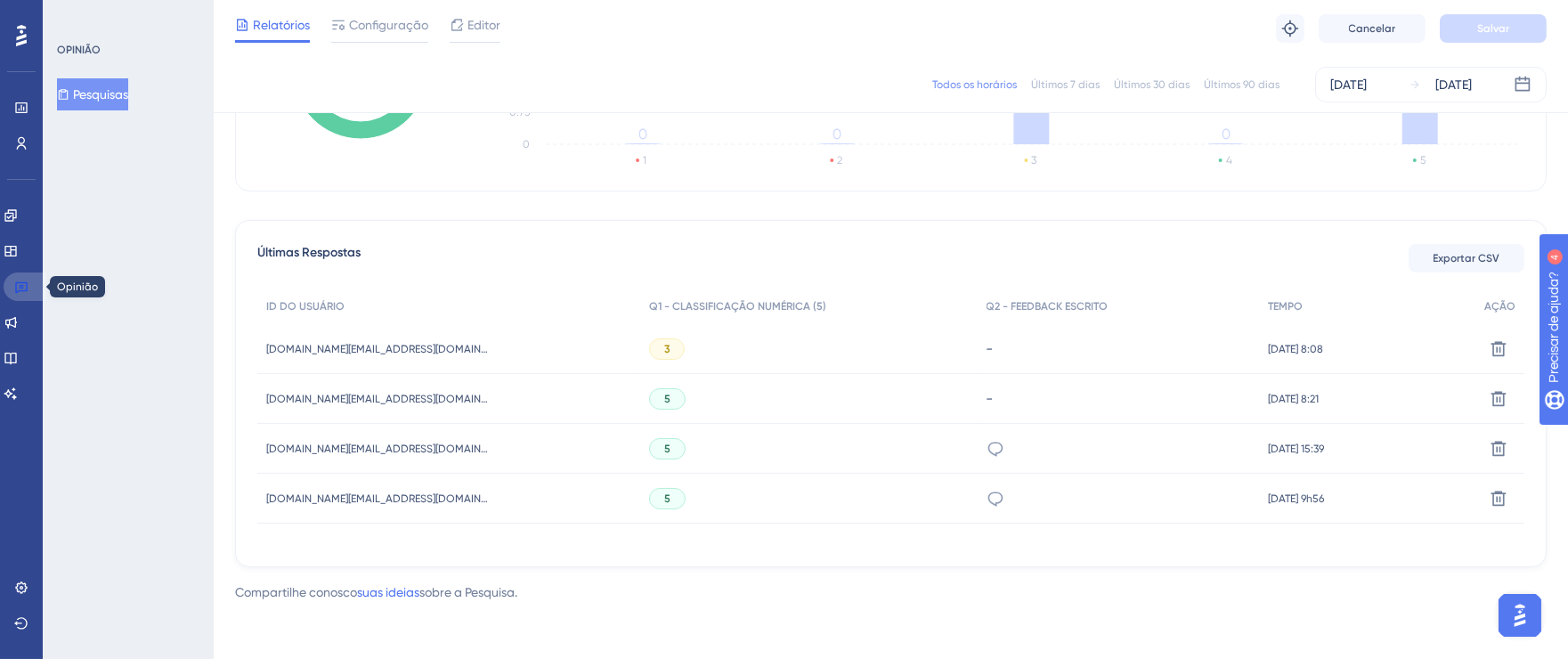
click at [14, 284] on icon at bounding box center [21, 286] width 14 height 14
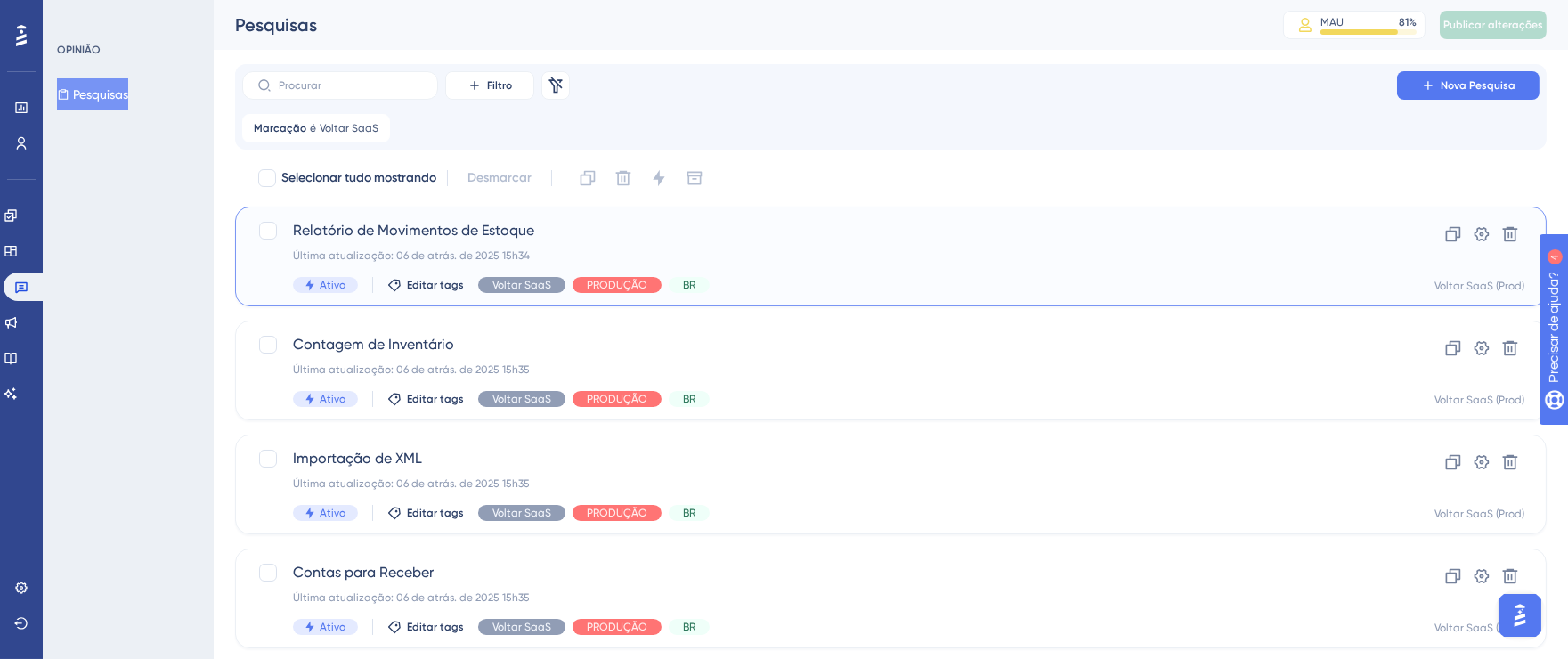
click at [853, 288] on div "Ativo Editar tags Voltar SaaS PRODUÇÃO BR" at bounding box center [819, 284] width 1053 height 16
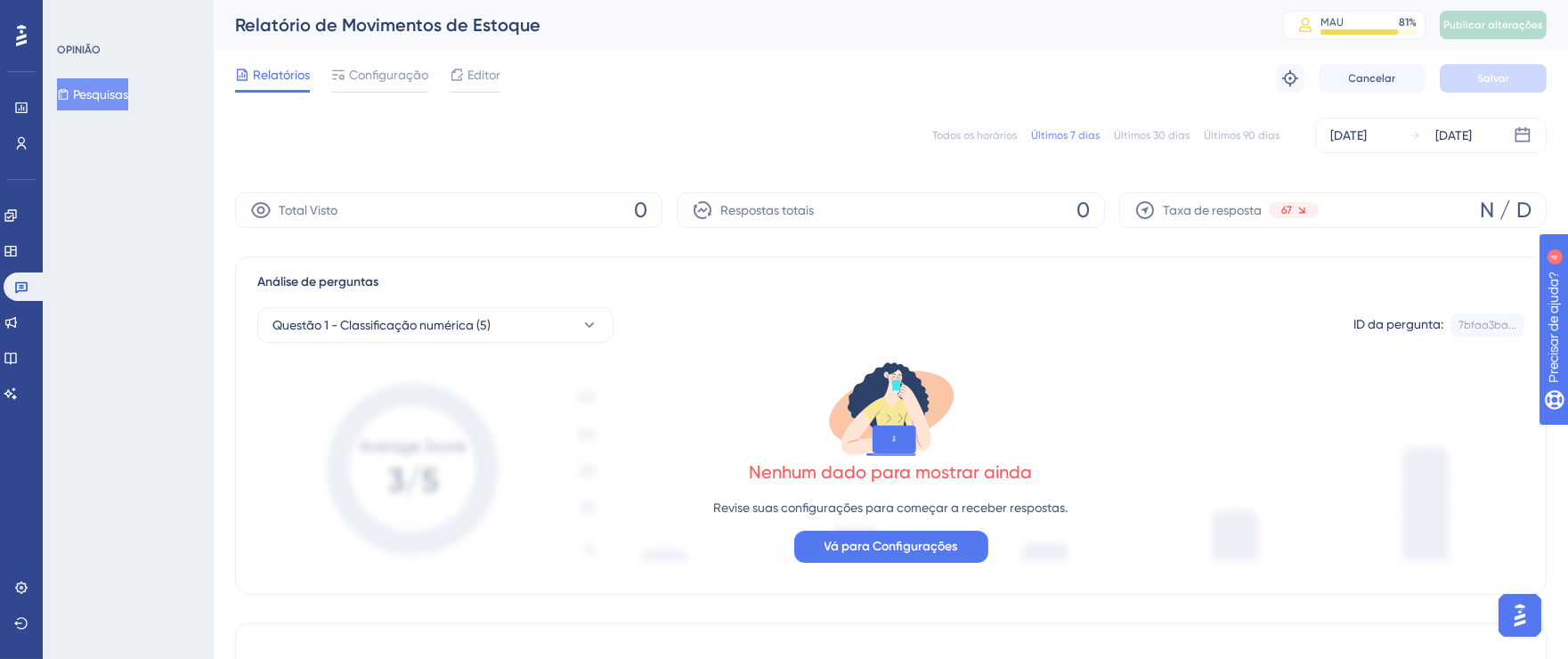
click at [976, 135] on font "Todos os horários" at bounding box center [975, 135] width 85 height 12
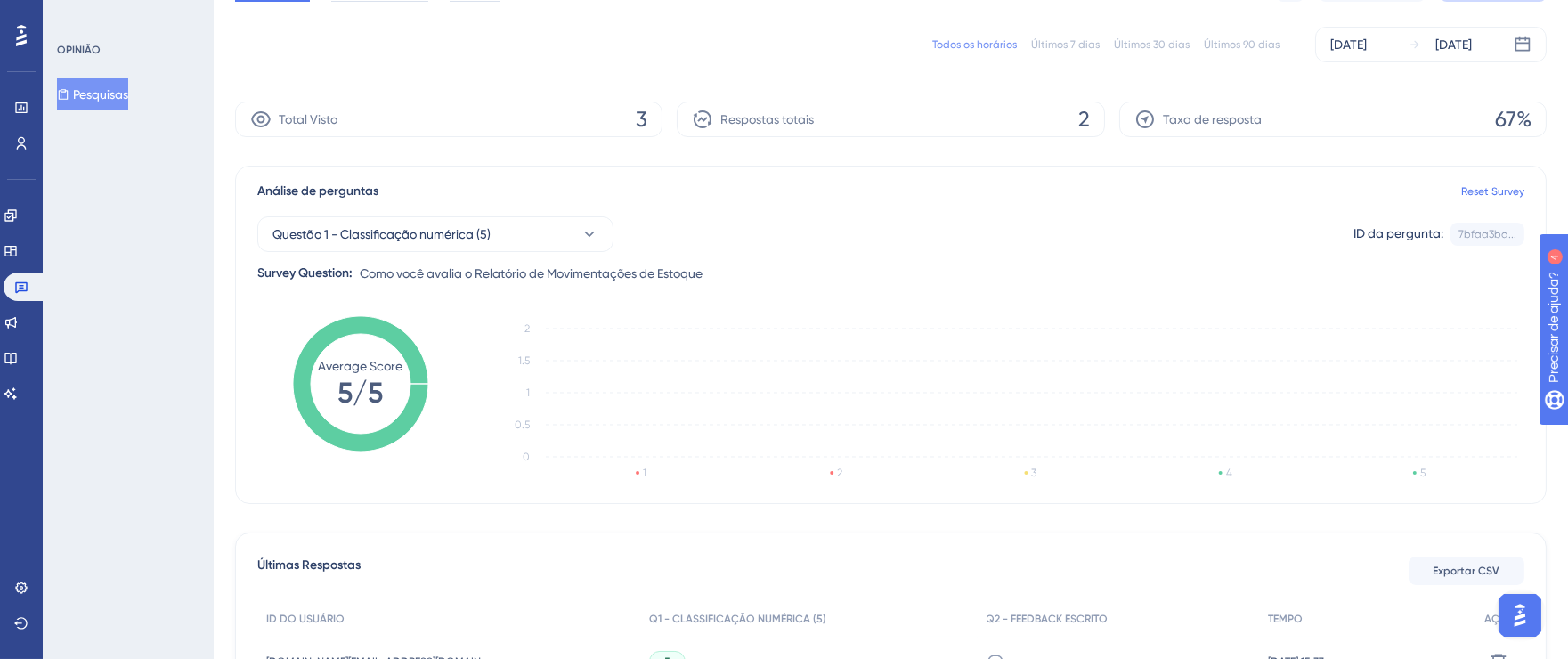
scroll to position [318, 0]
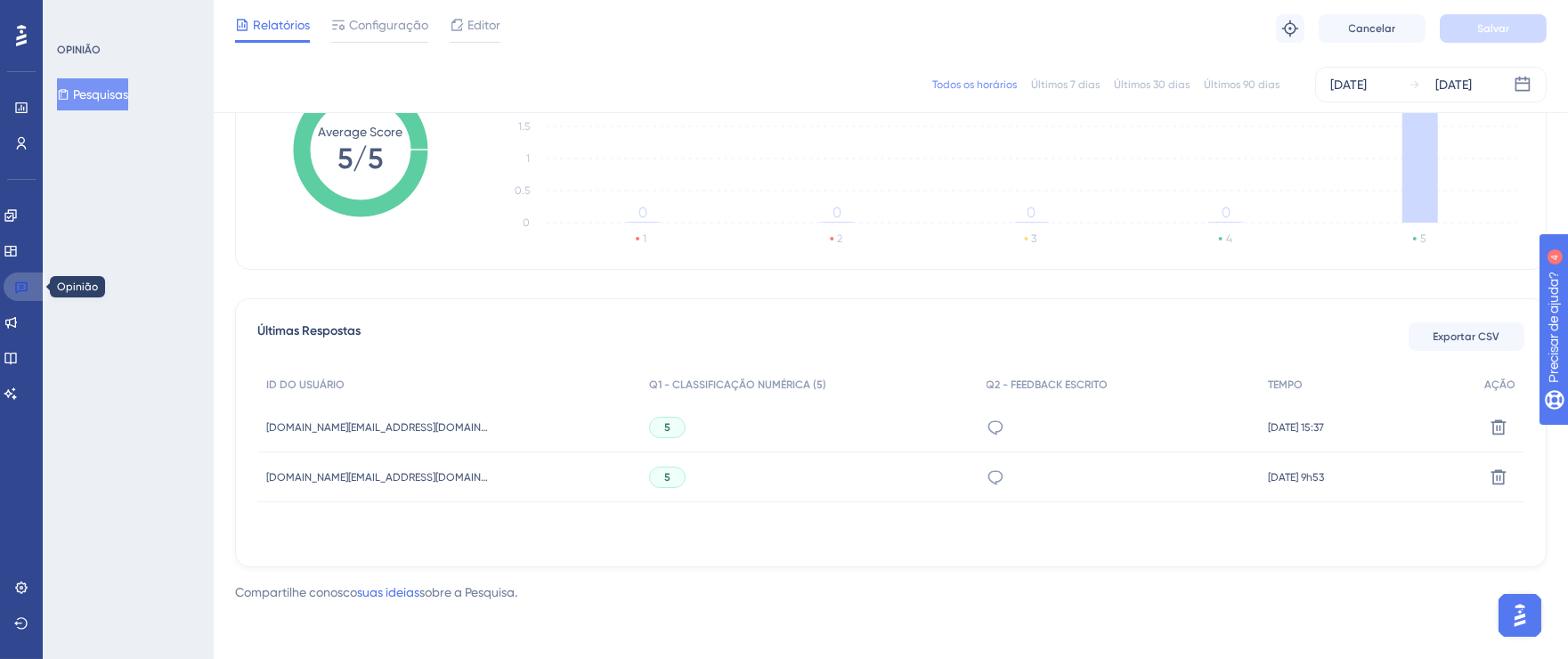
click at [19, 279] on icon at bounding box center [21, 286] width 14 height 14
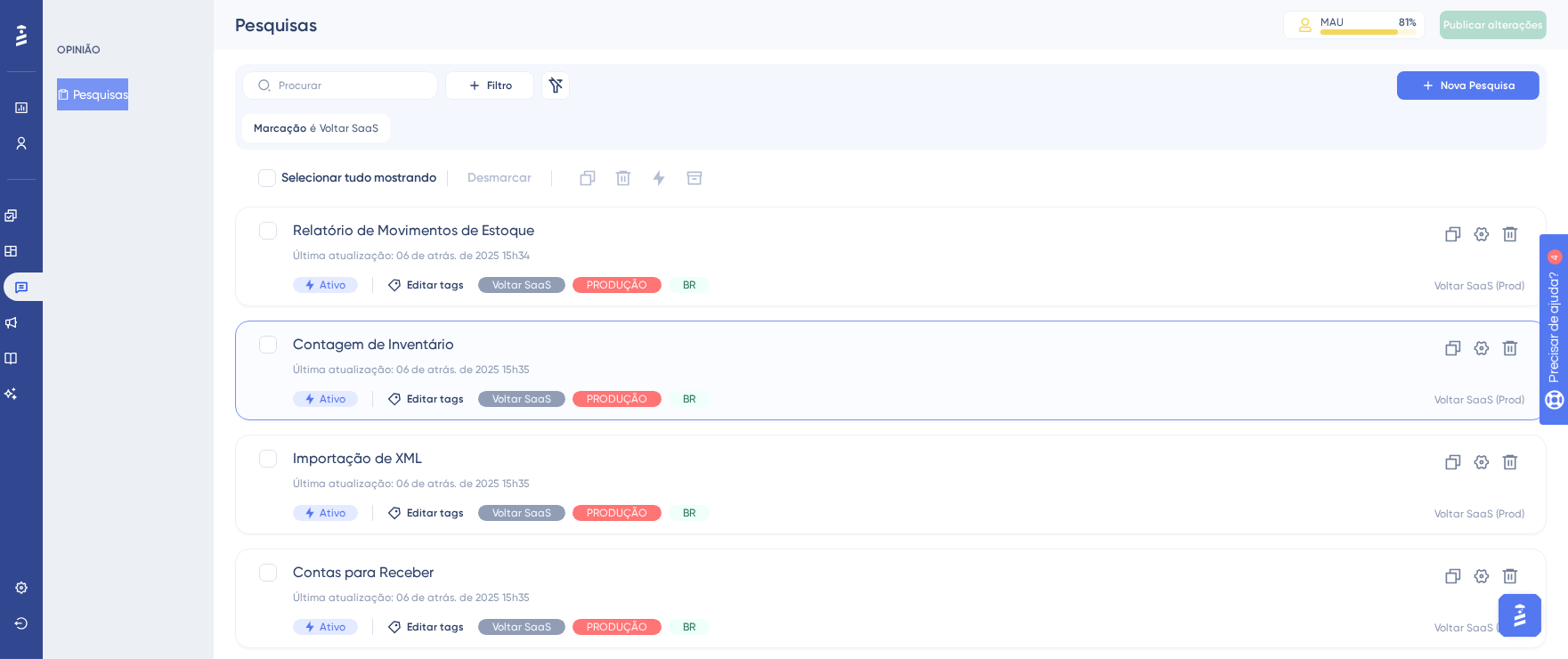
click at [893, 378] on div "Contagem de Inventário Última atualização: 06 de atrás. de 2025 15h35 Ativo Edi…" at bounding box center [819, 370] width 1053 height 73
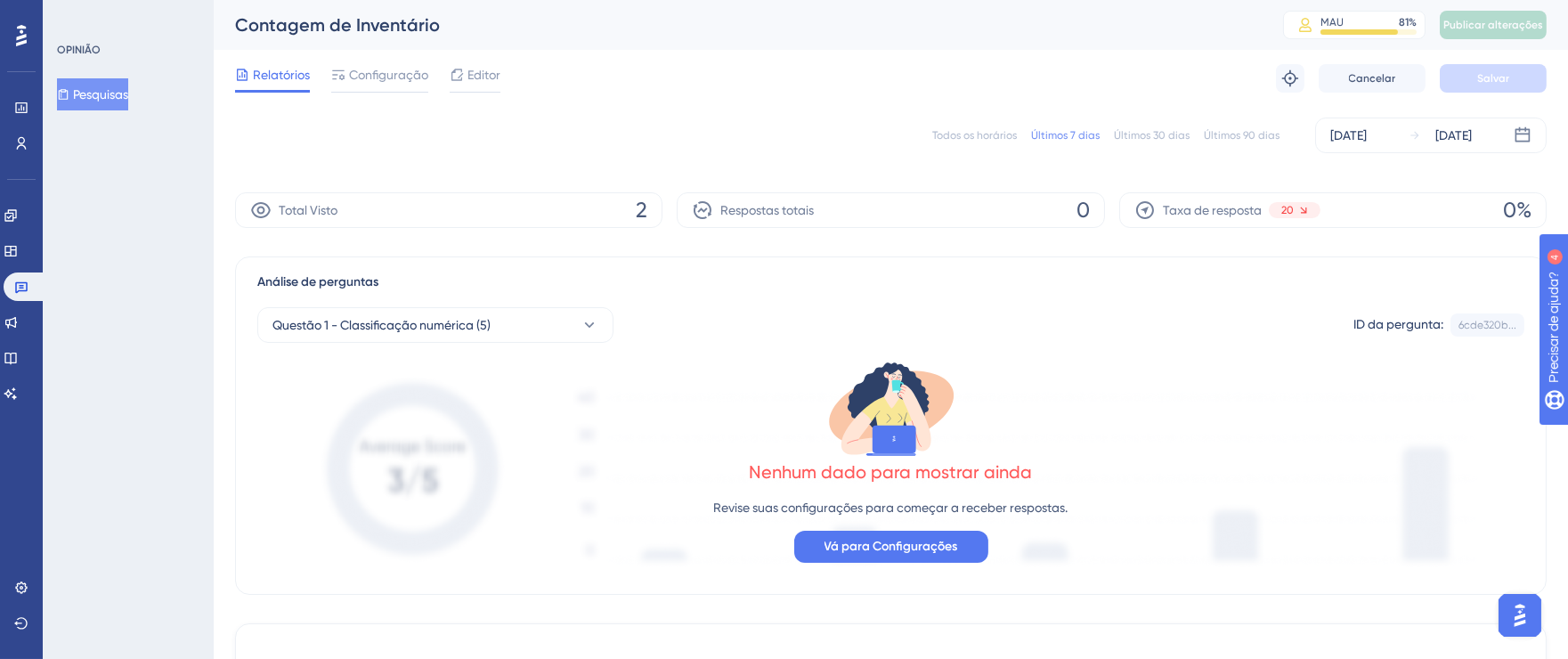
click at [979, 129] on font "Todos os horários" at bounding box center [975, 135] width 85 height 12
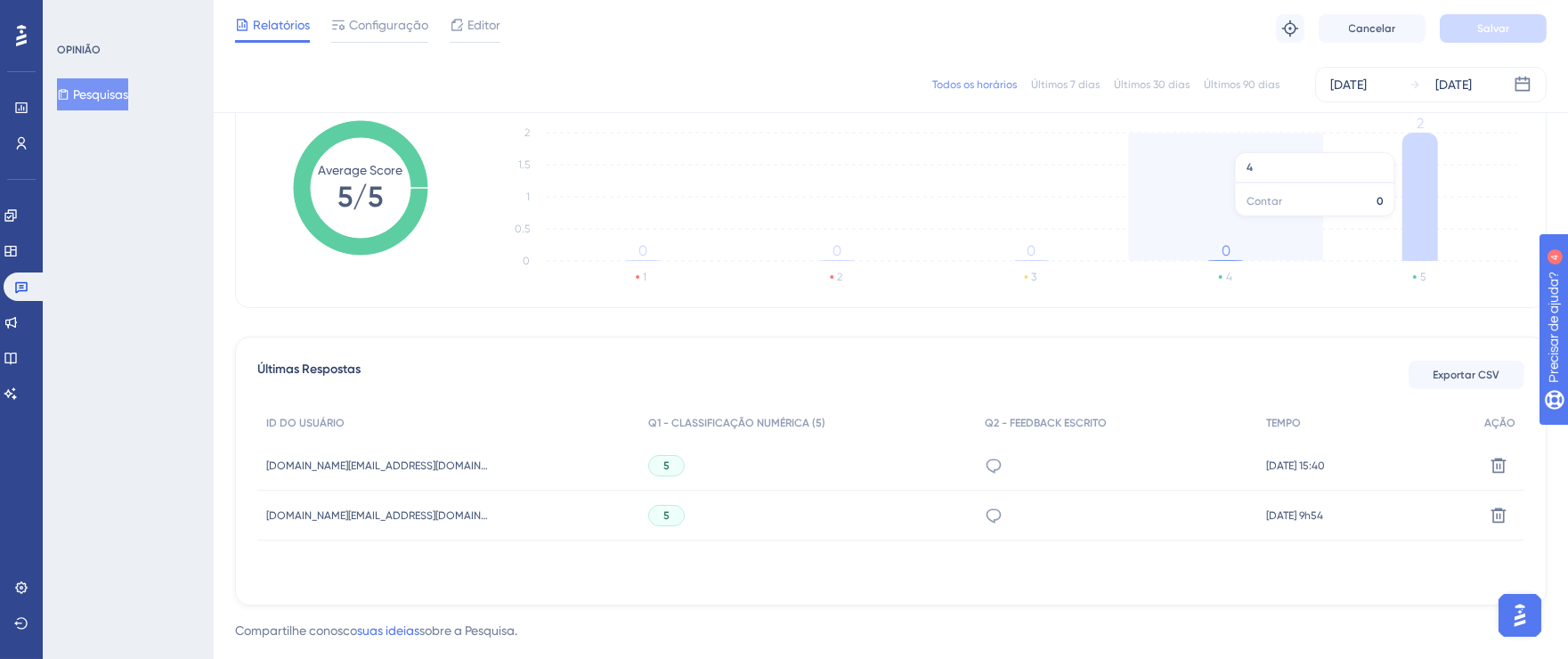
scroll to position [282, 0]
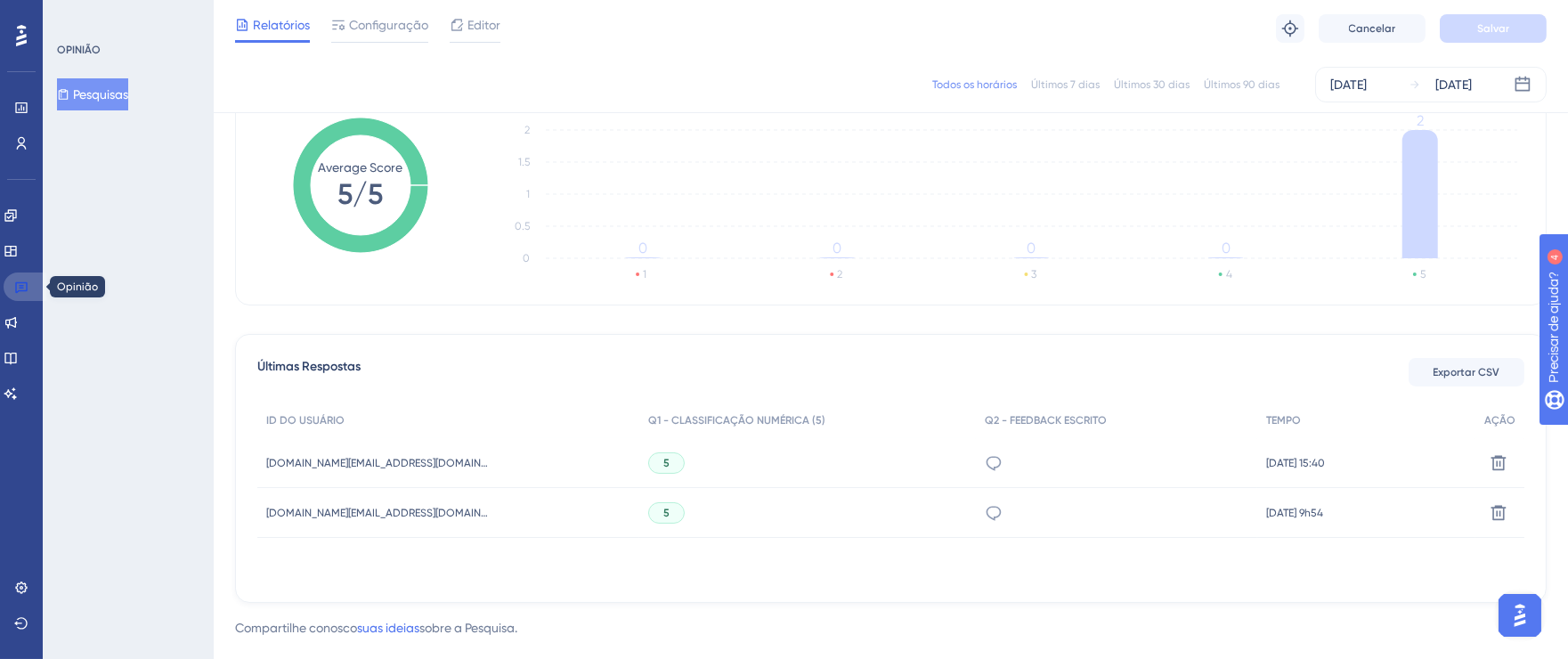
click at [34, 285] on link at bounding box center [25, 287] width 42 height 28
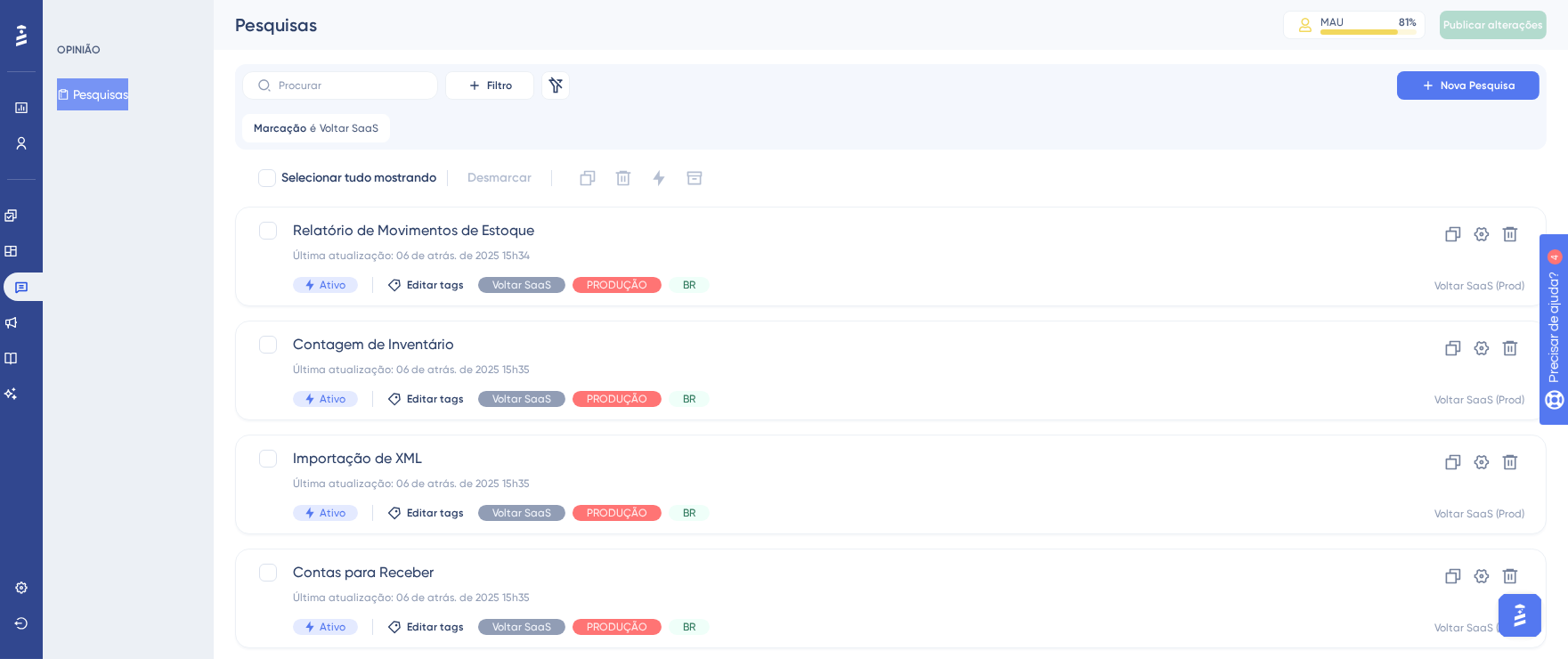
scroll to position [46, 0]
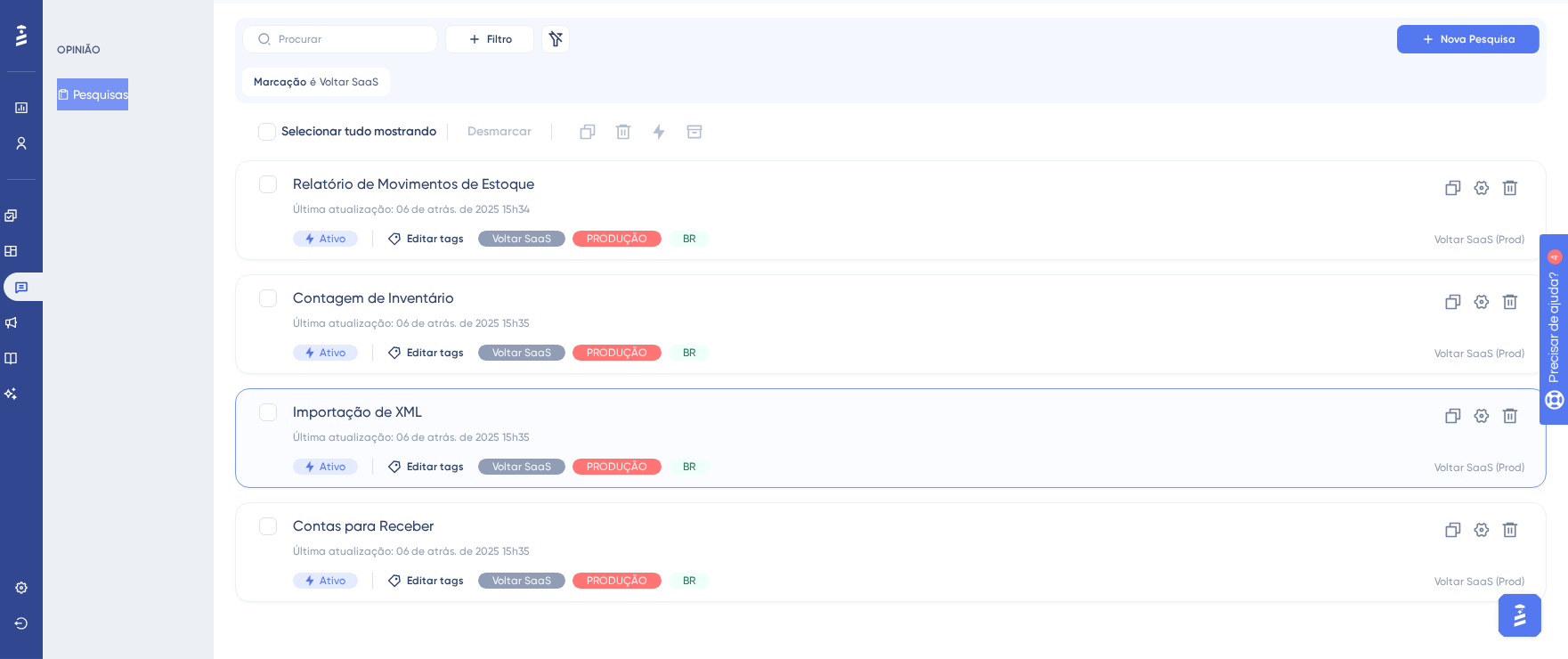
click at [869, 420] on span "Importação de XML" at bounding box center [819, 413] width 1053 height 22
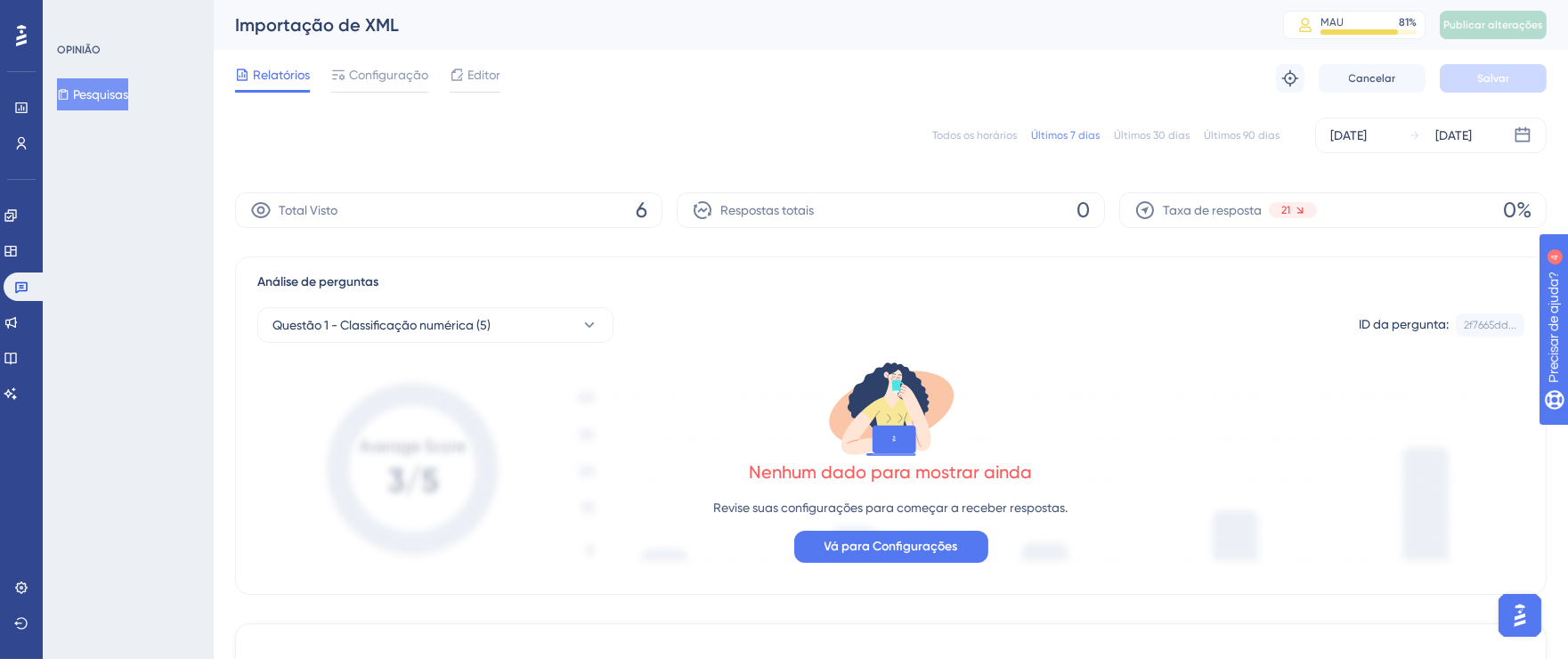
click at [976, 131] on font "Todos os horários" at bounding box center [975, 135] width 85 height 12
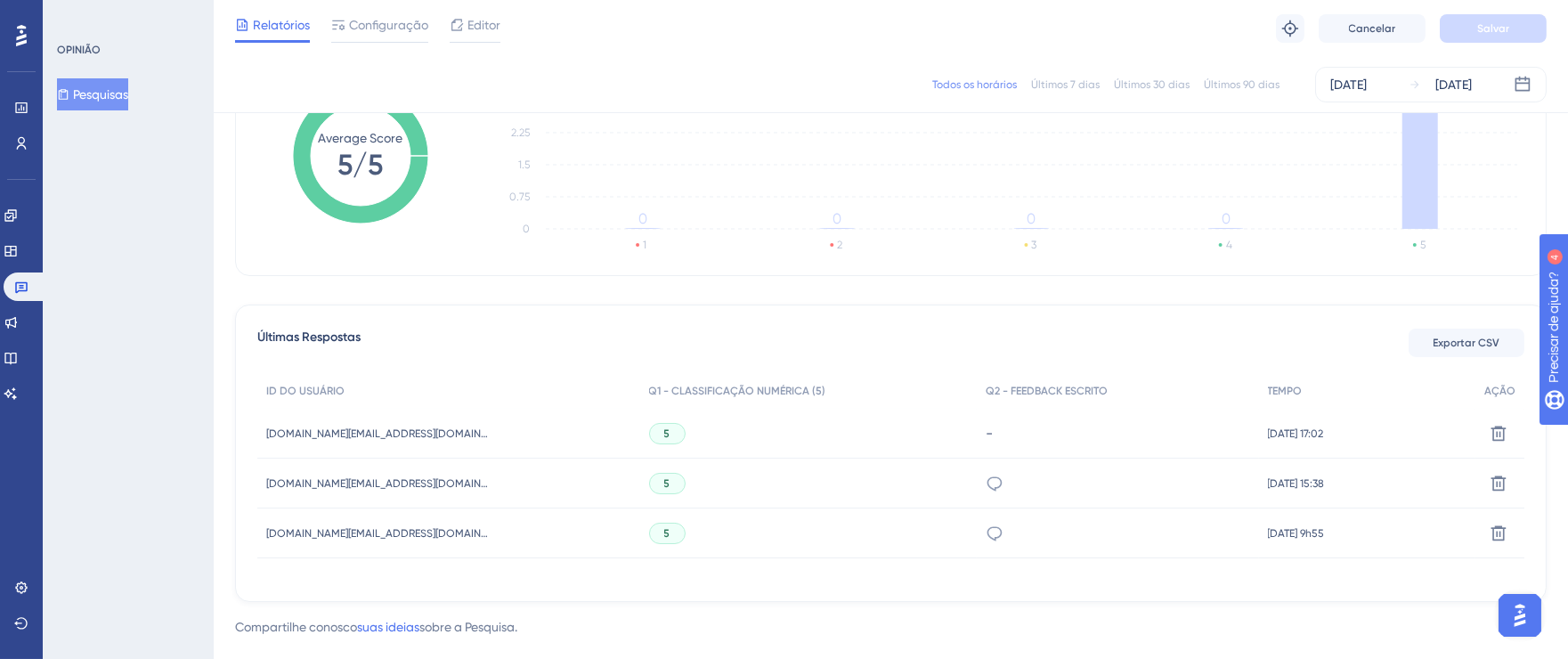
scroll to position [330, 0]
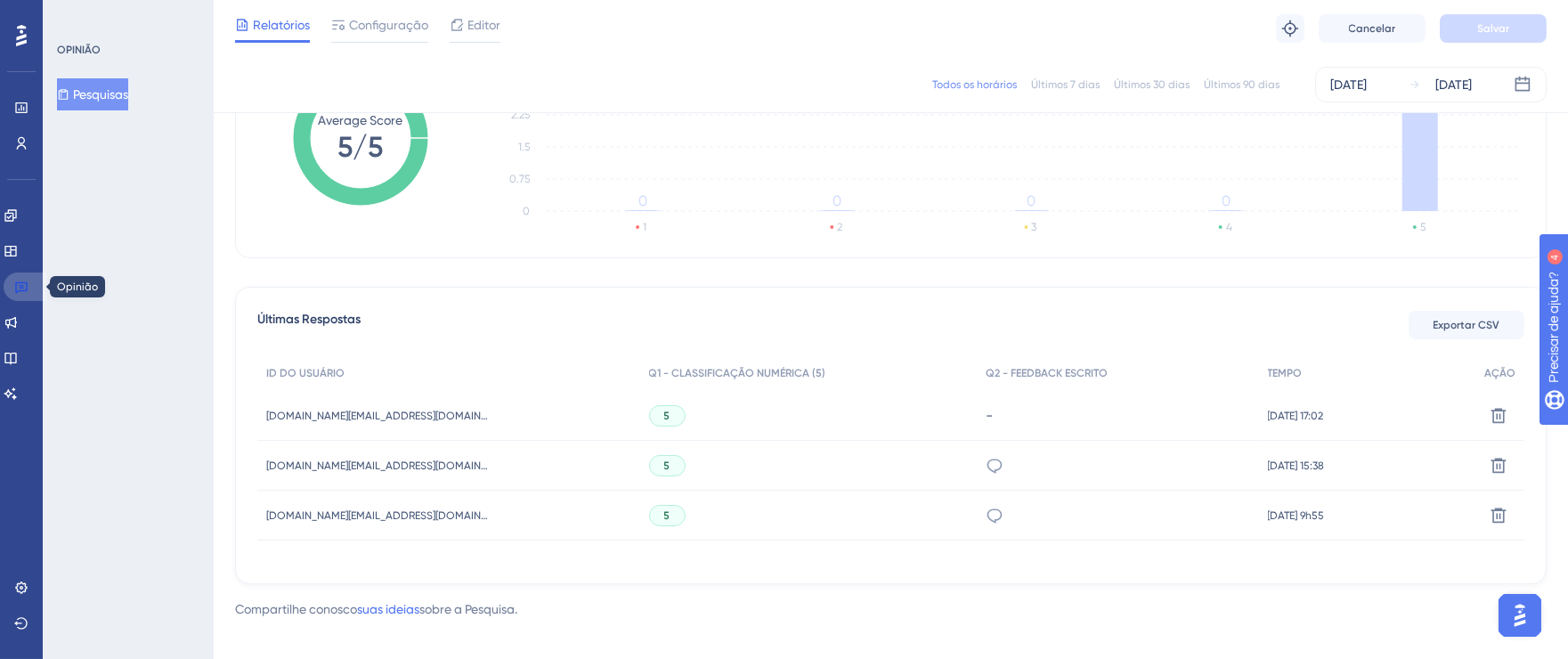
click at [35, 291] on link at bounding box center [25, 287] width 42 height 28
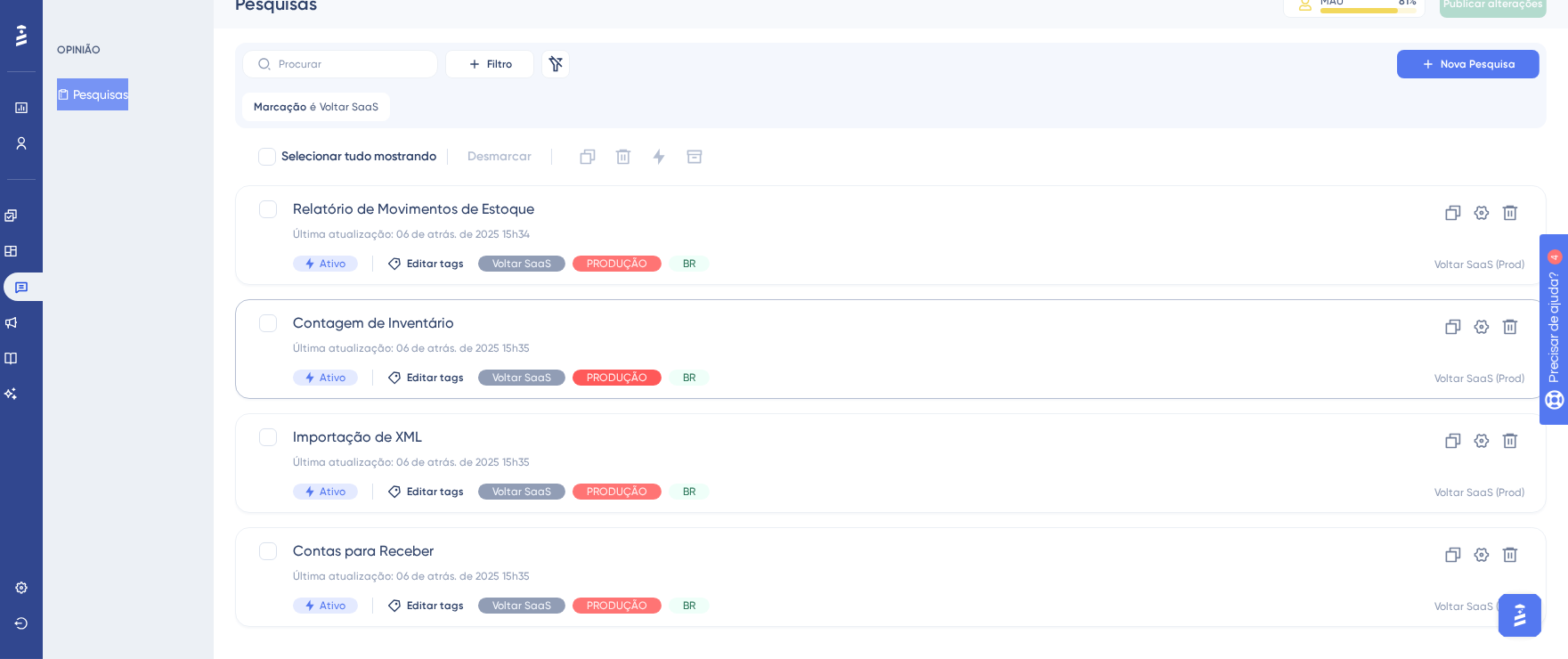
scroll to position [46, 0]
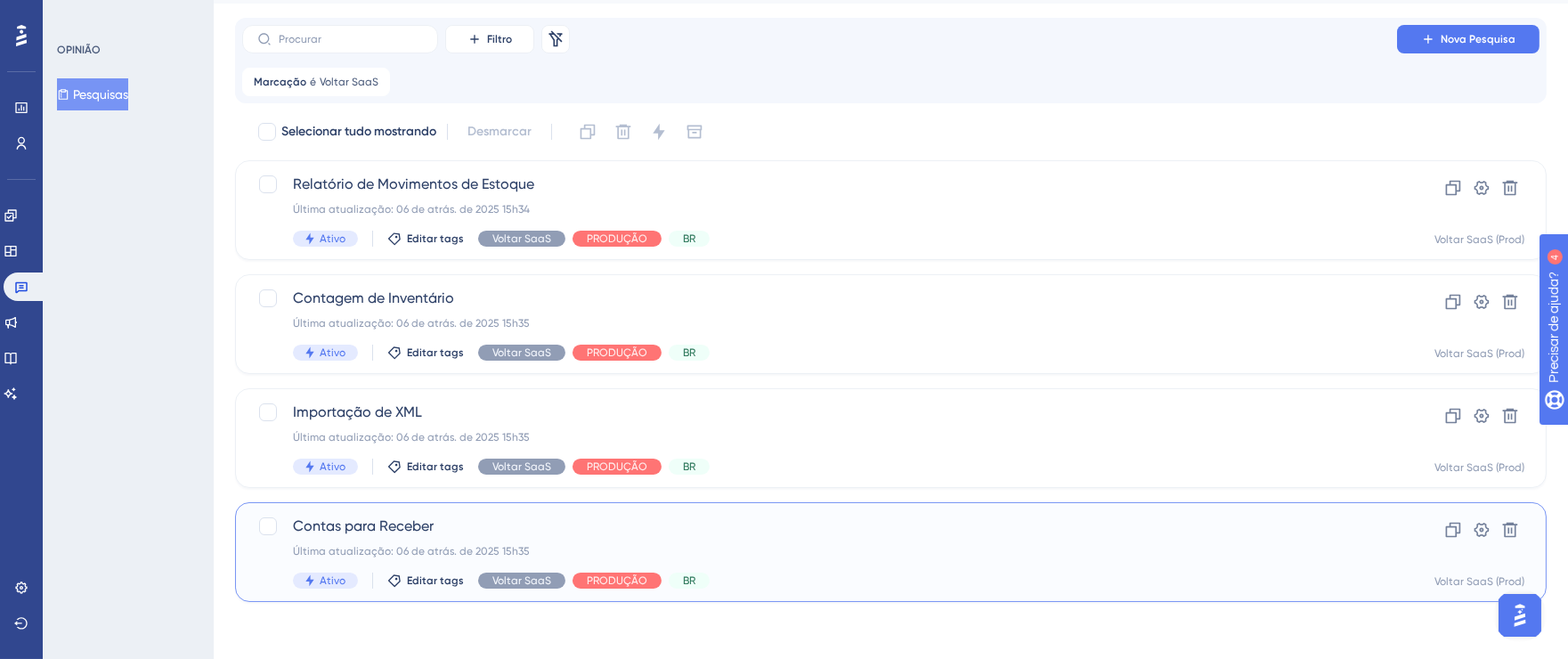
click at [871, 552] on div "Última atualização: 06 de atrás. de 2025 15h35" at bounding box center [819, 551] width 1053 height 14
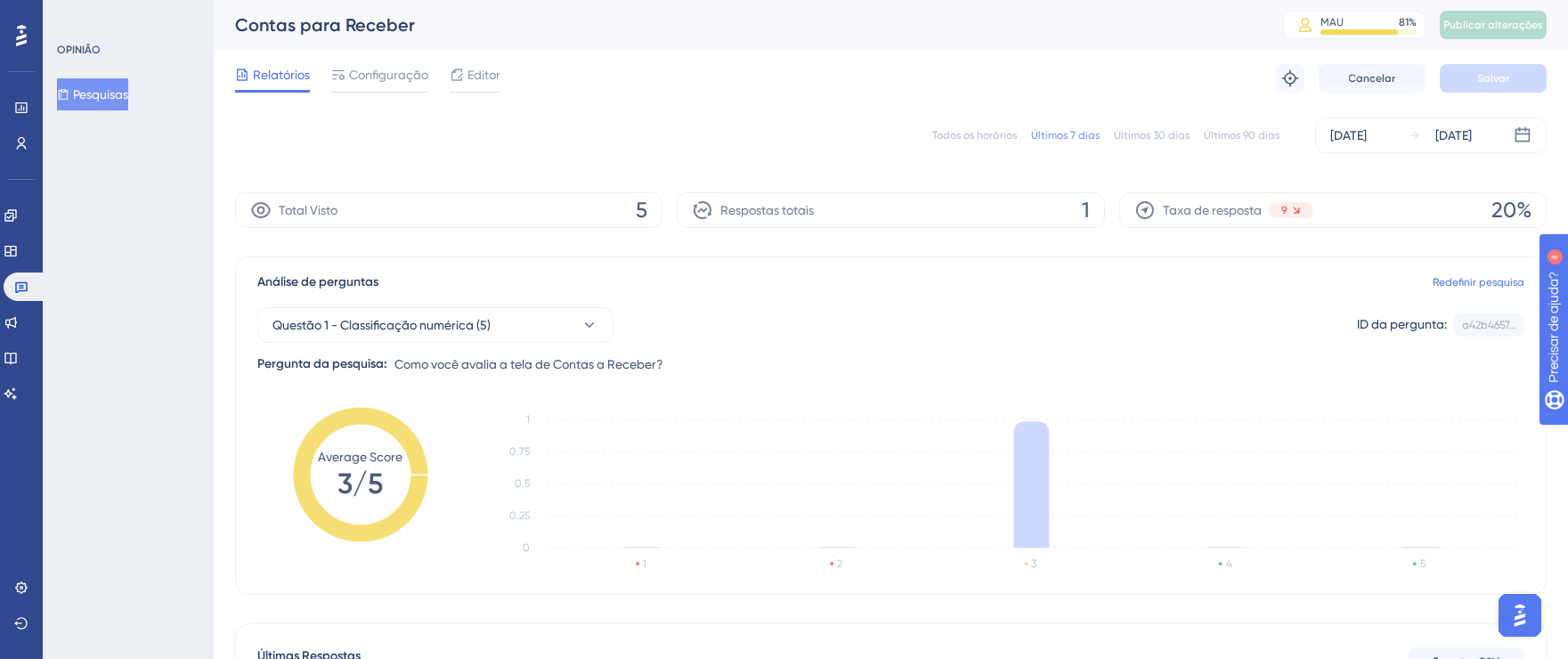
click at [993, 132] on font "Todos os horários" at bounding box center [975, 135] width 85 height 12
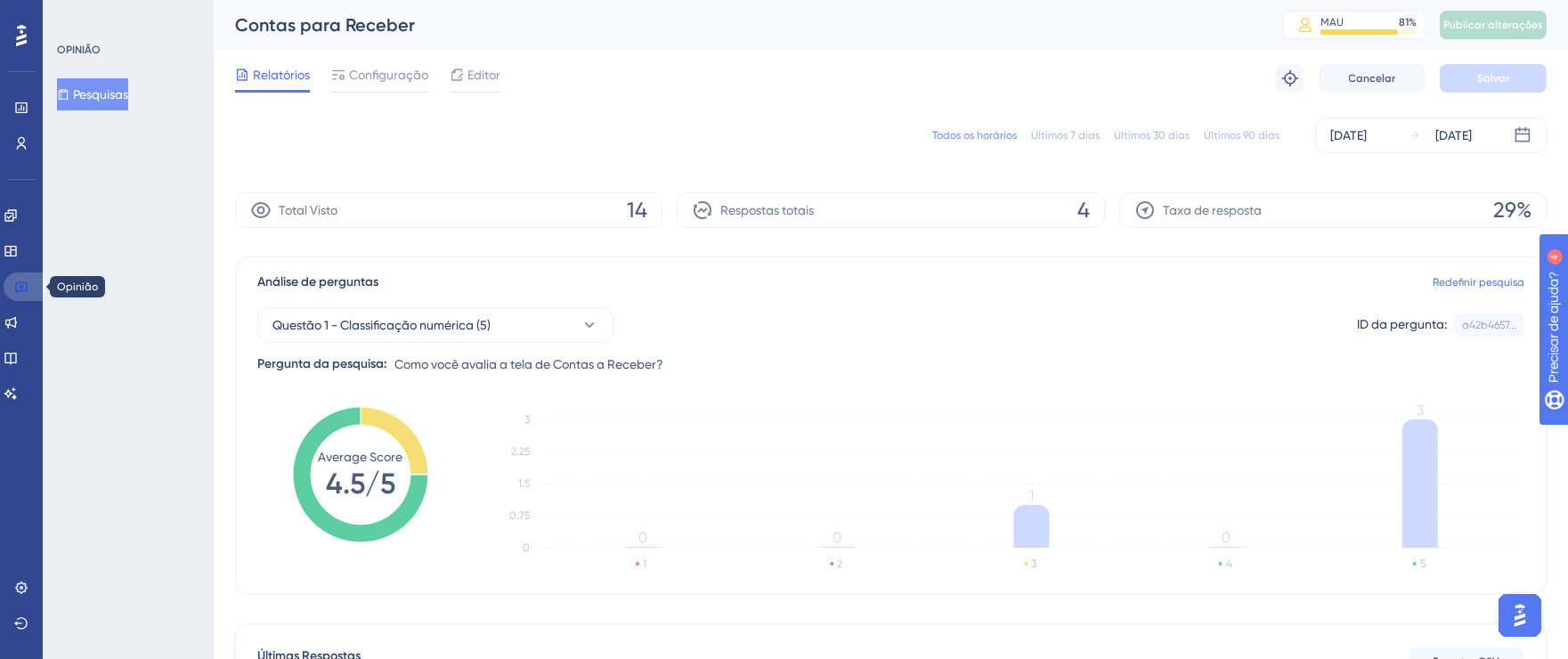
click at [19, 293] on icon at bounding box center [21, 286] width 14 height 14
